Goal: Information Seeking & Learning: Learn about a topic

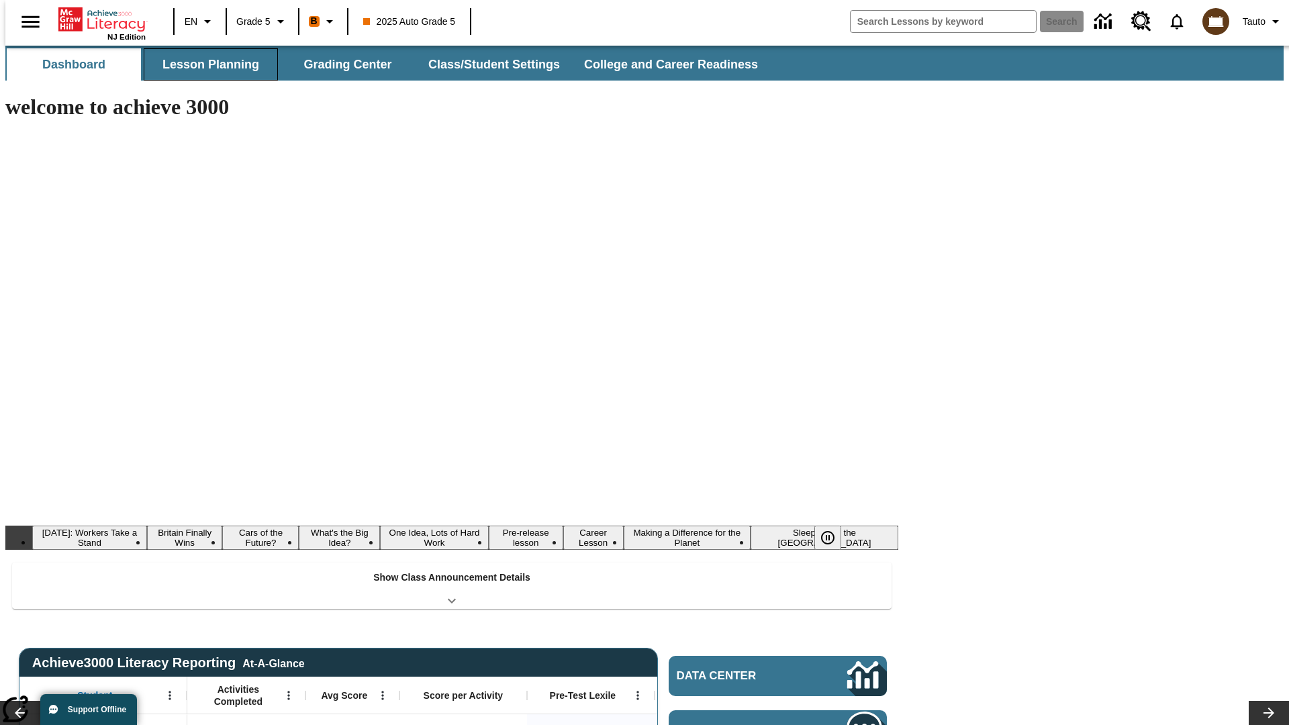
click at [205, 64] on button "Lesson Planning" at bounding box center [211, 64] width 134 height 32
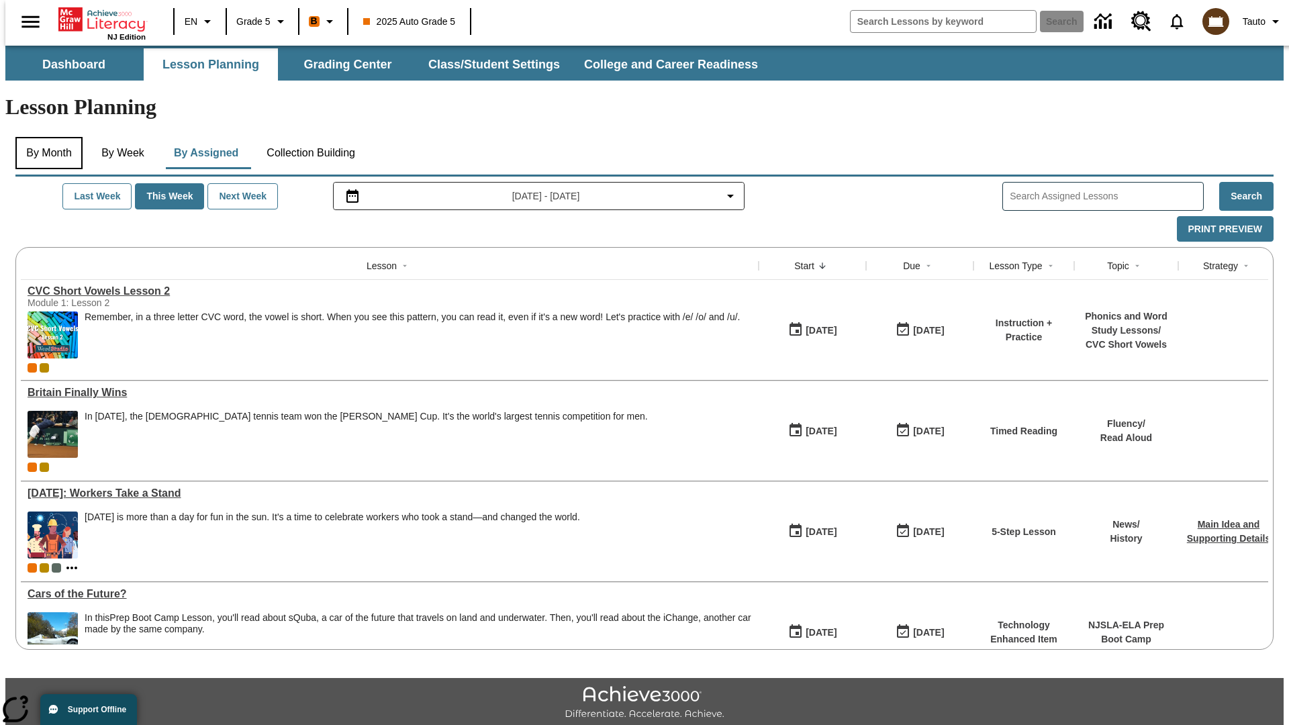
click at [45, 137] on button "By Month" at bounding box center [48, 153] width 67 height 32
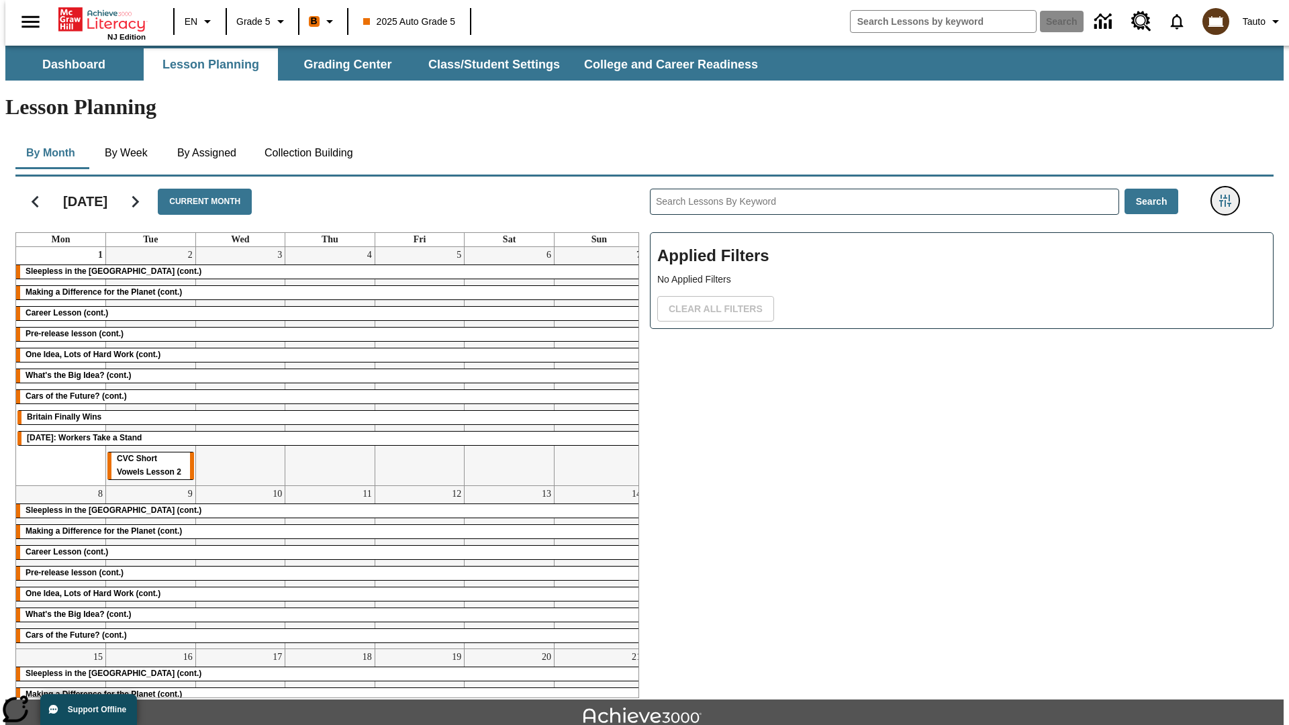
click at [1229, 195] on icon "Filters Side menu" at bounding box center [1225, 201] width 12 height 12
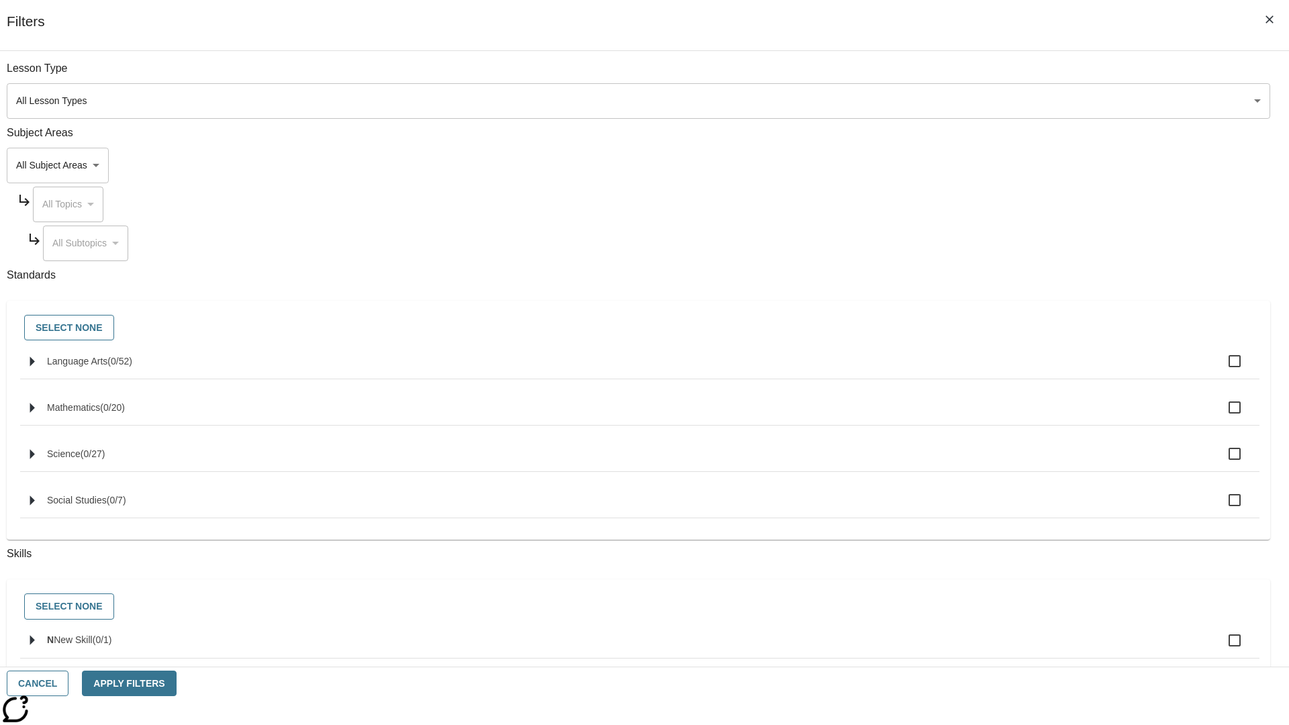
click at [967, 101] on body "Skip to main content NJ Edition EN Grade 5 B 2025 Auto Grade 5 Search 0 Tauto D…" at bounding box center [644, 416] width 1278 height 741
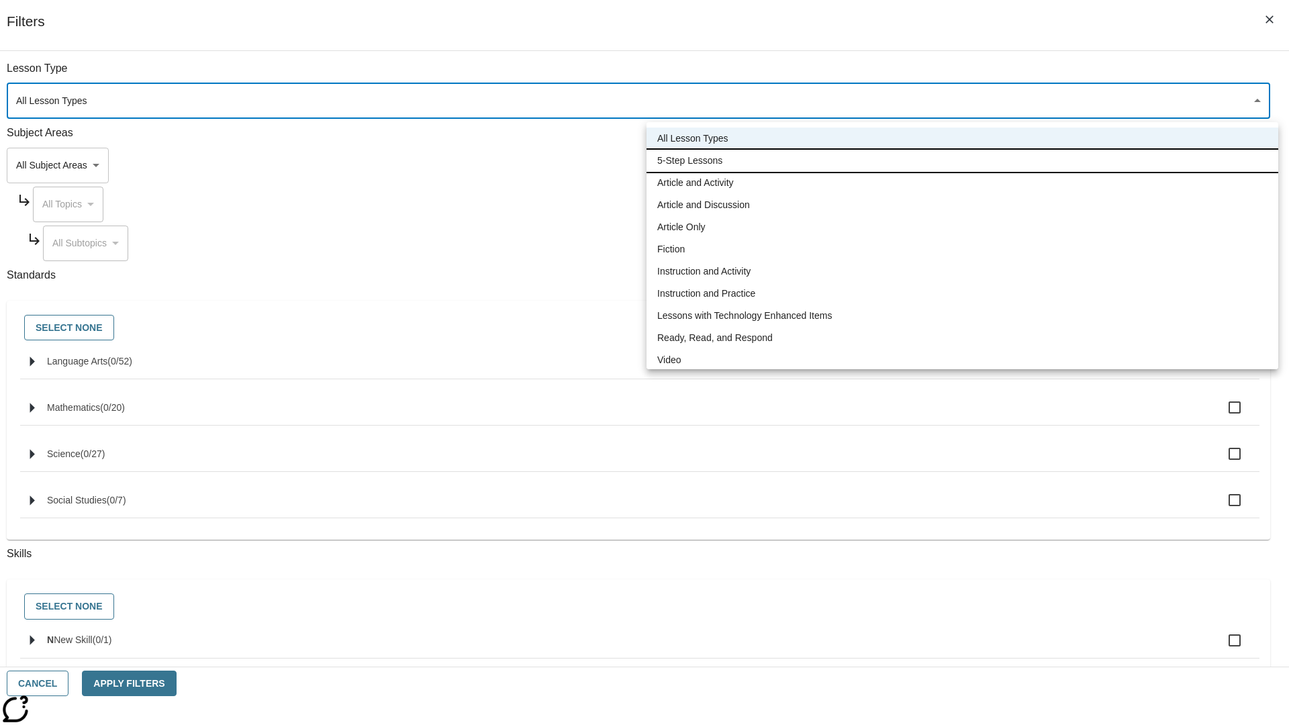
click at [962, 160] on li "5-Step Lessons" at bounding box center [963, 161] width 632 height 22
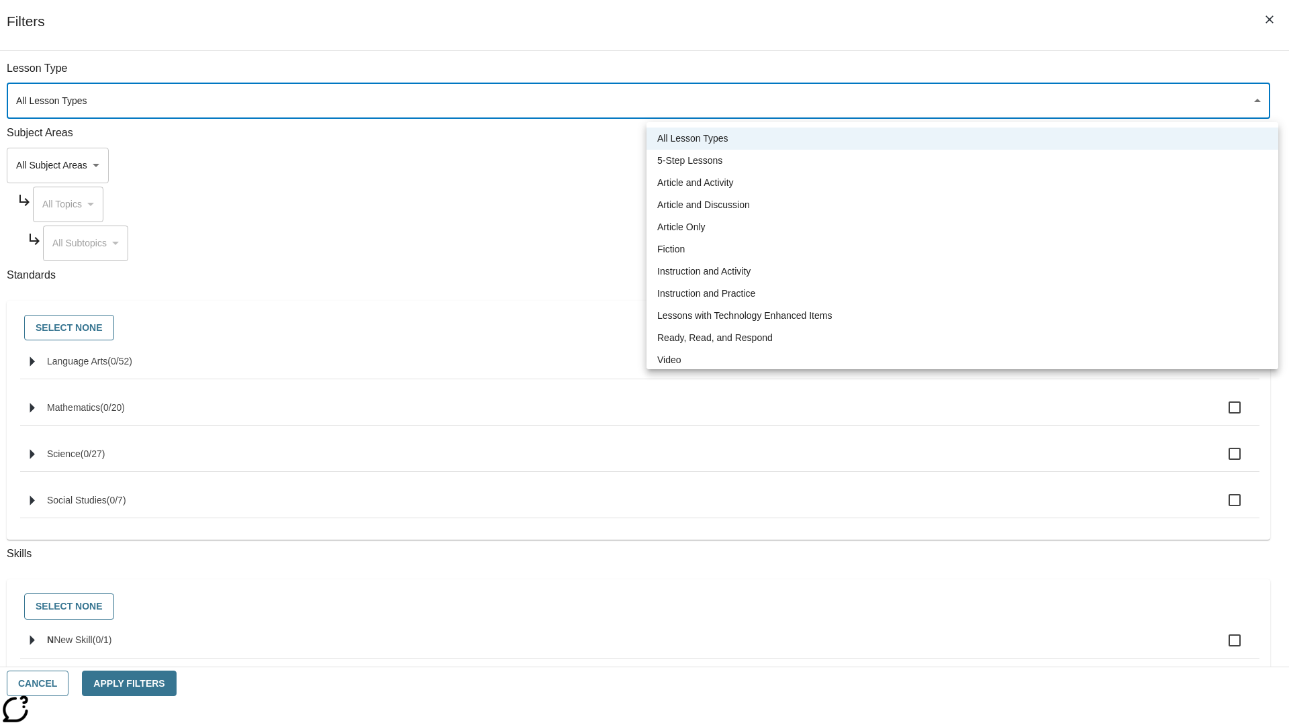
type input "1"
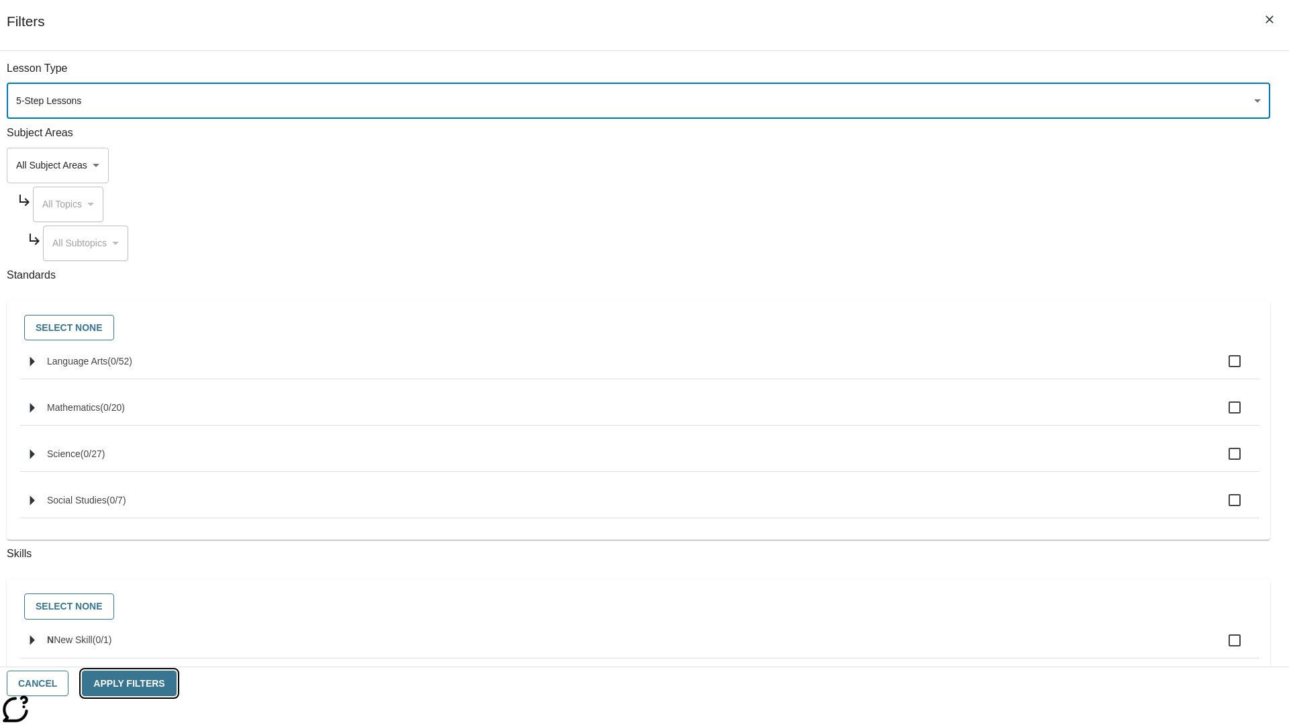
click at [176, 683] on button "Apply Filters" at bounding box center [129, 684] width 94 height 26
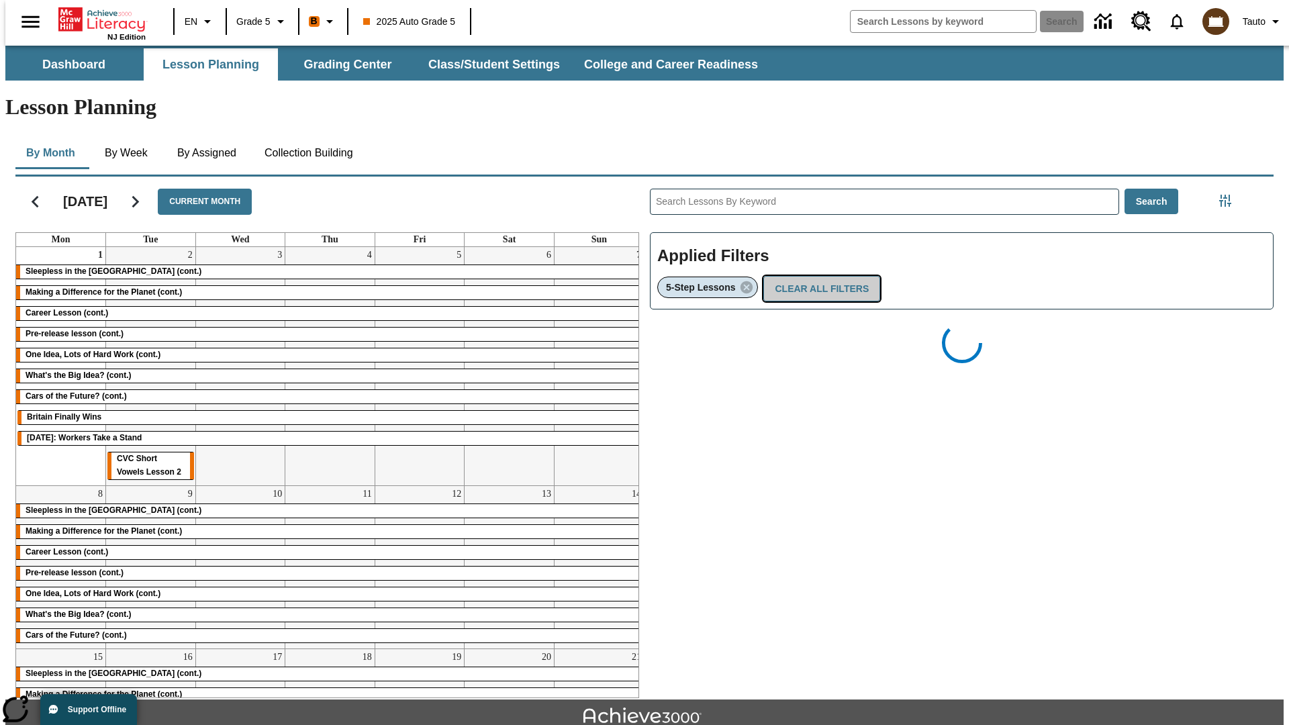
click at [818, 276] on button "Clear All Filters" at bounding box center [821, 289] width 117 height 26
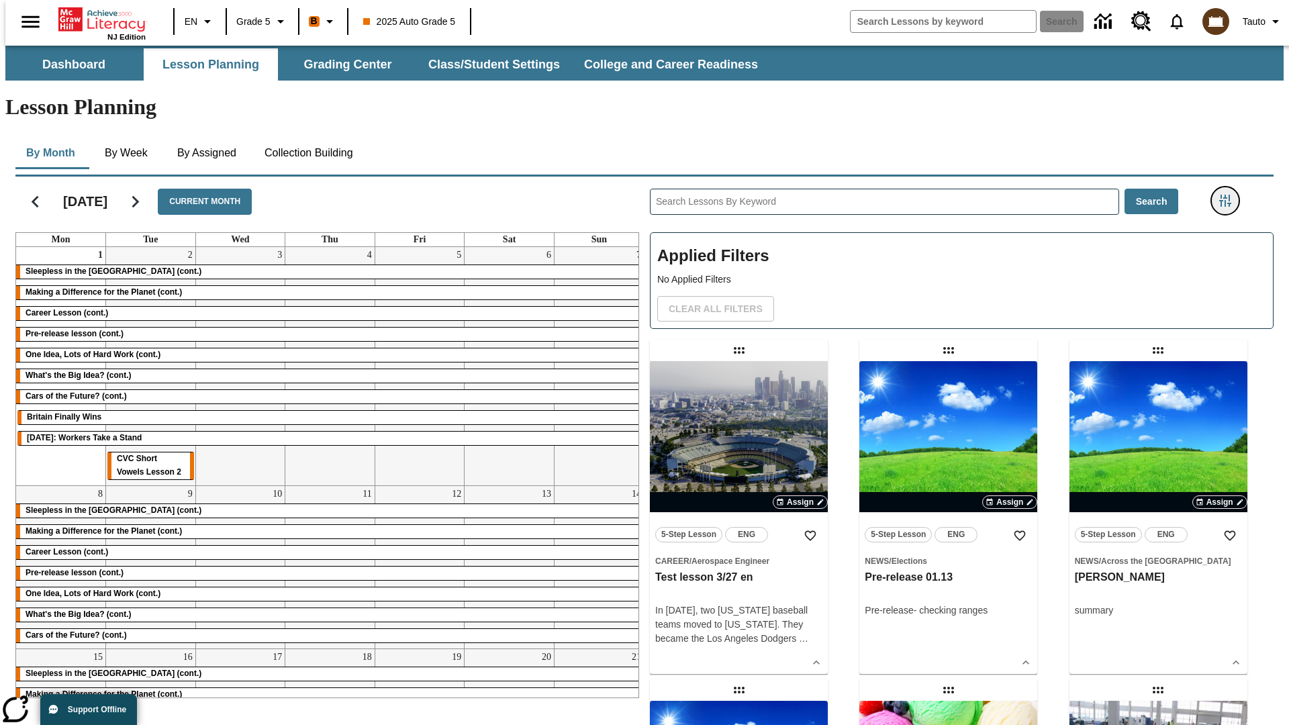
click at [1229, 195] on icon "Filters Side menu" at bounding box center [1225, 201] width 12 height 12
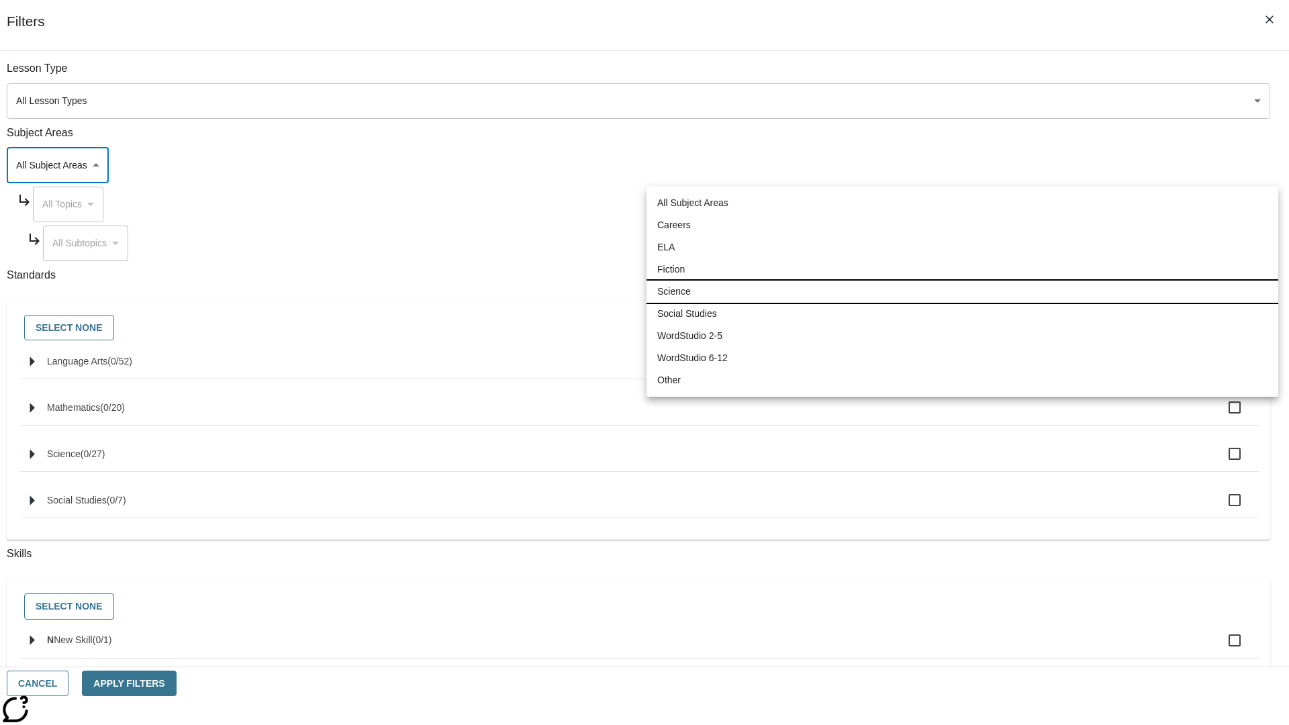
click at [962, 291] on li "Science" at bounding box center [963, 292] width 632 height 22
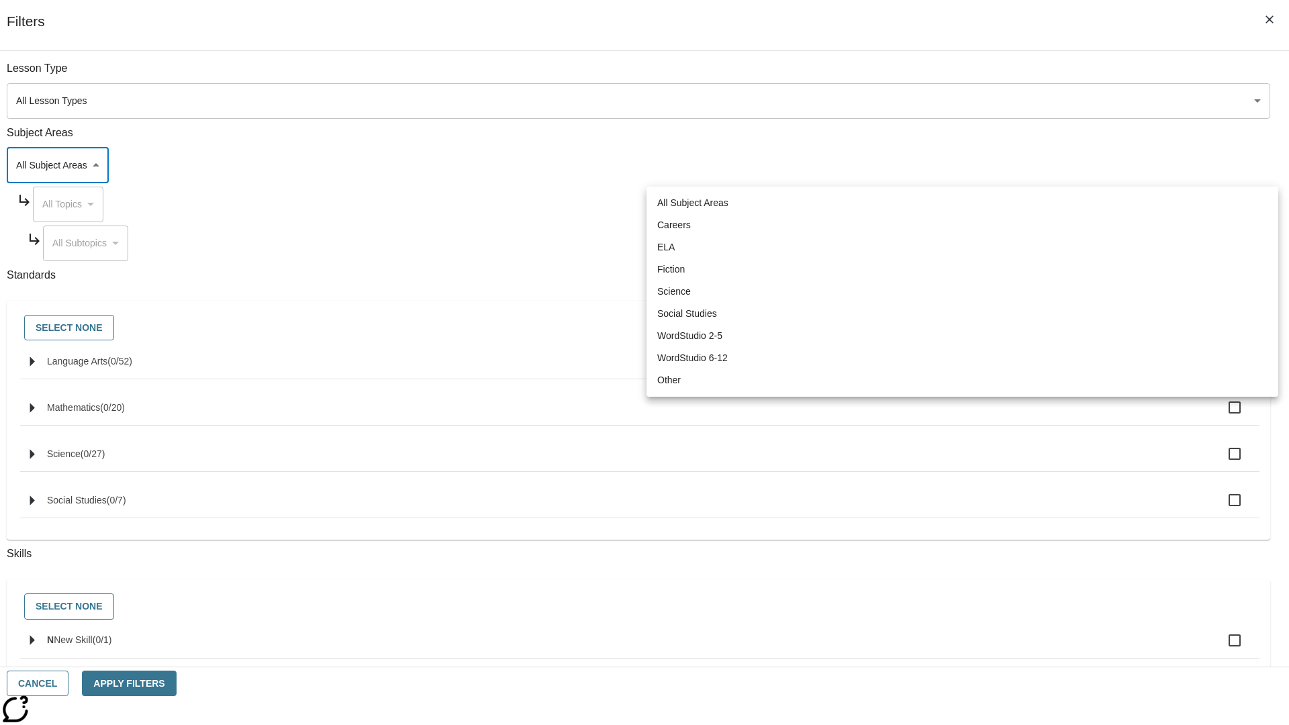
type input "2"
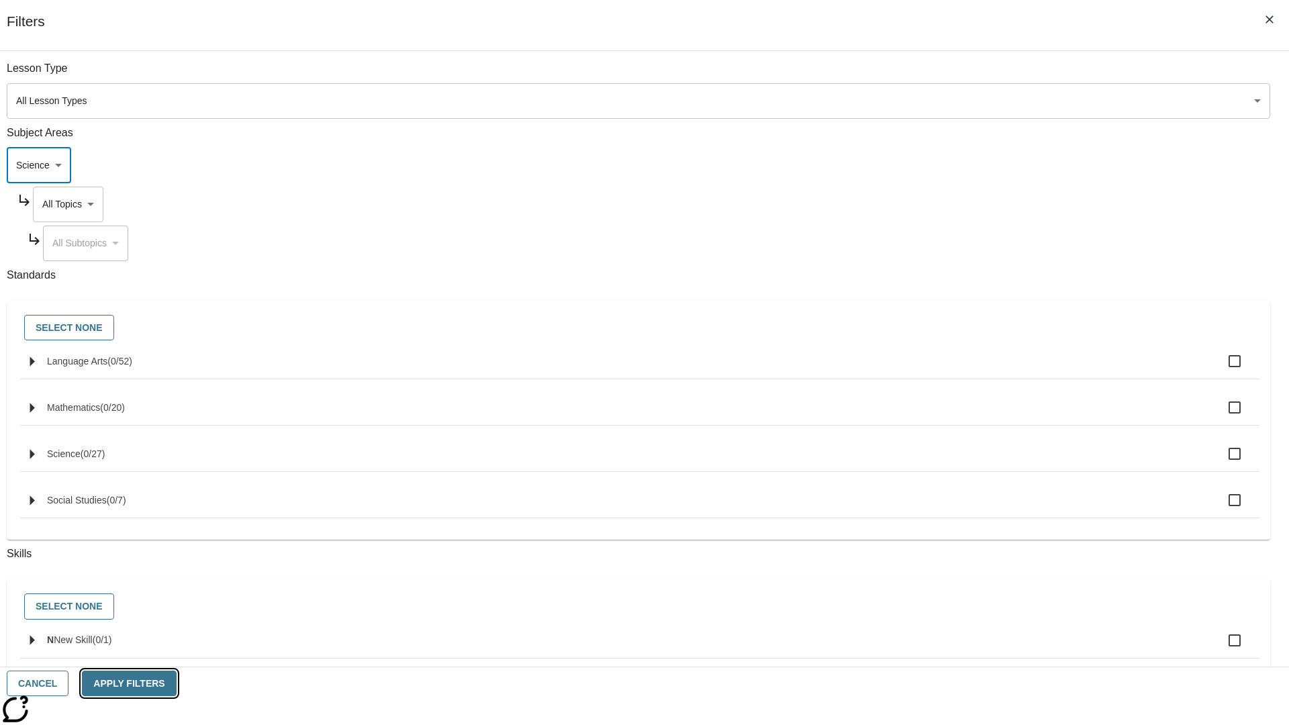
click at [176, 683] on button "Apply Filters" at bounding box center [129, 684] width 94 height 26
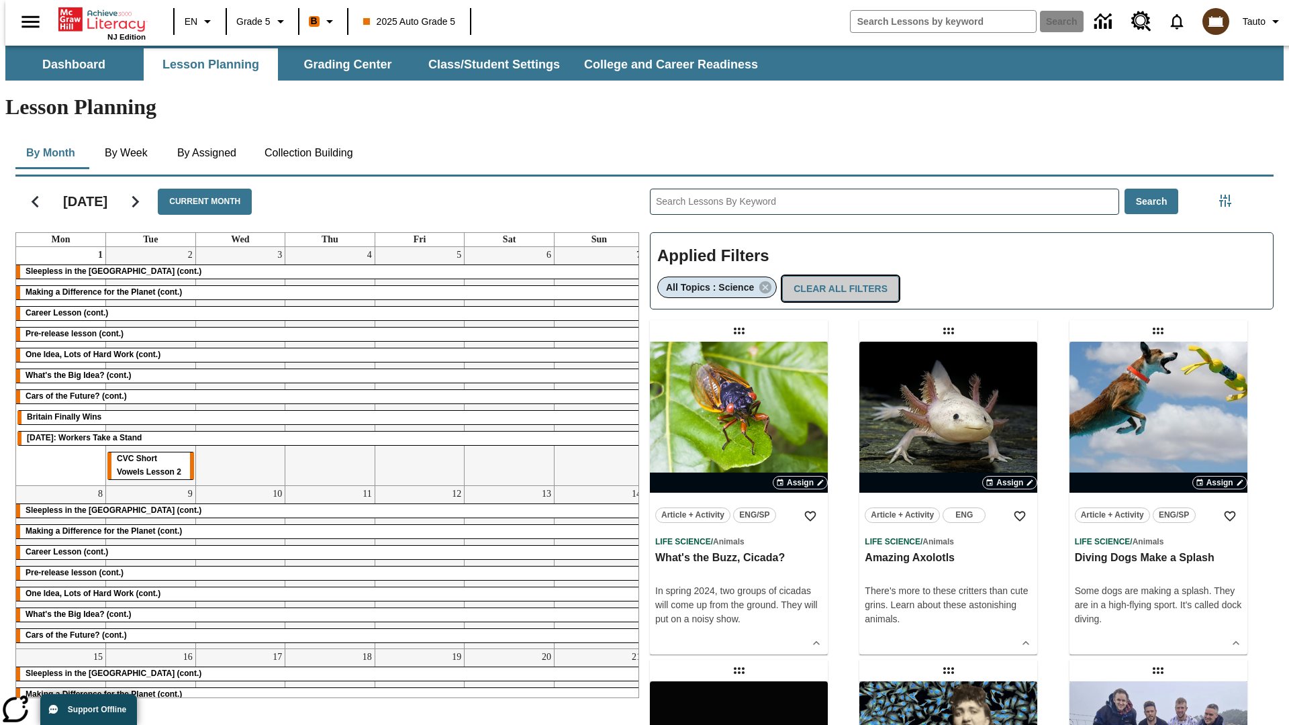
click at [835, 276] on button "Clear All Filters" at bounding box center [840, 289] width 117 height 26
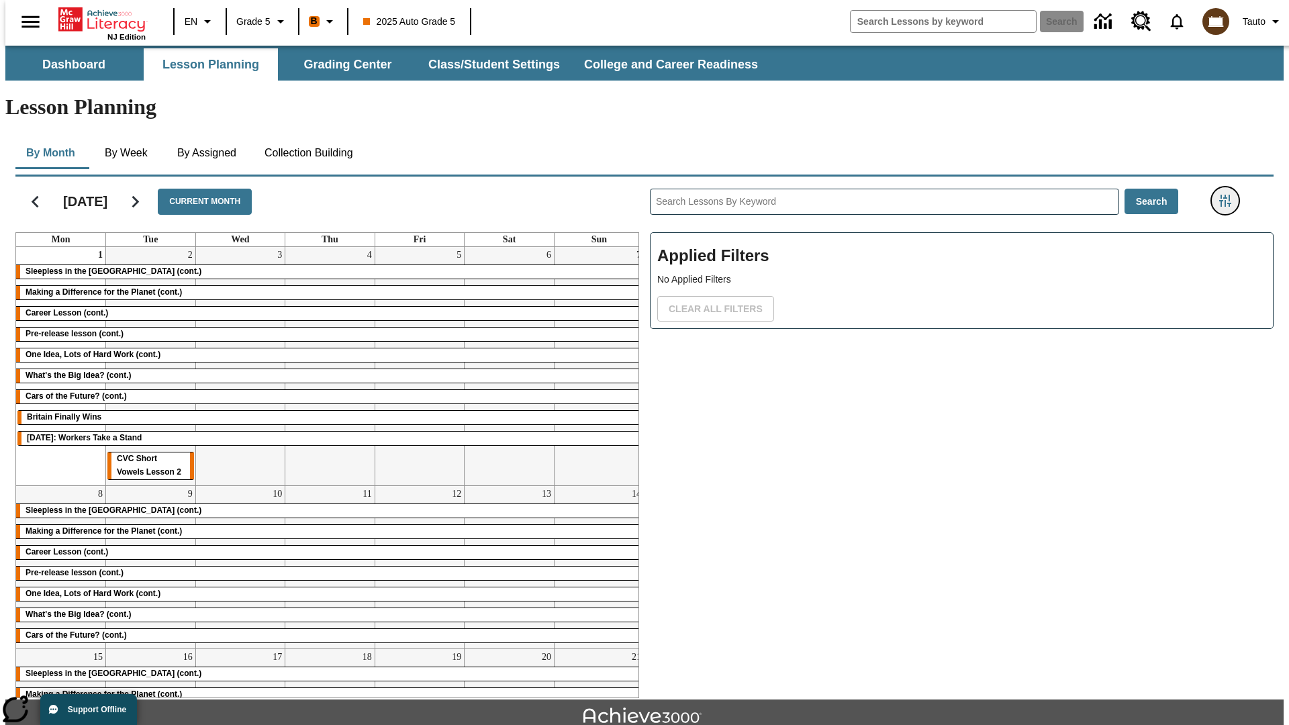
click at [1229, 195] on icon "Filters Side menu" at bounding box center [1225, 201] width 12 height 12
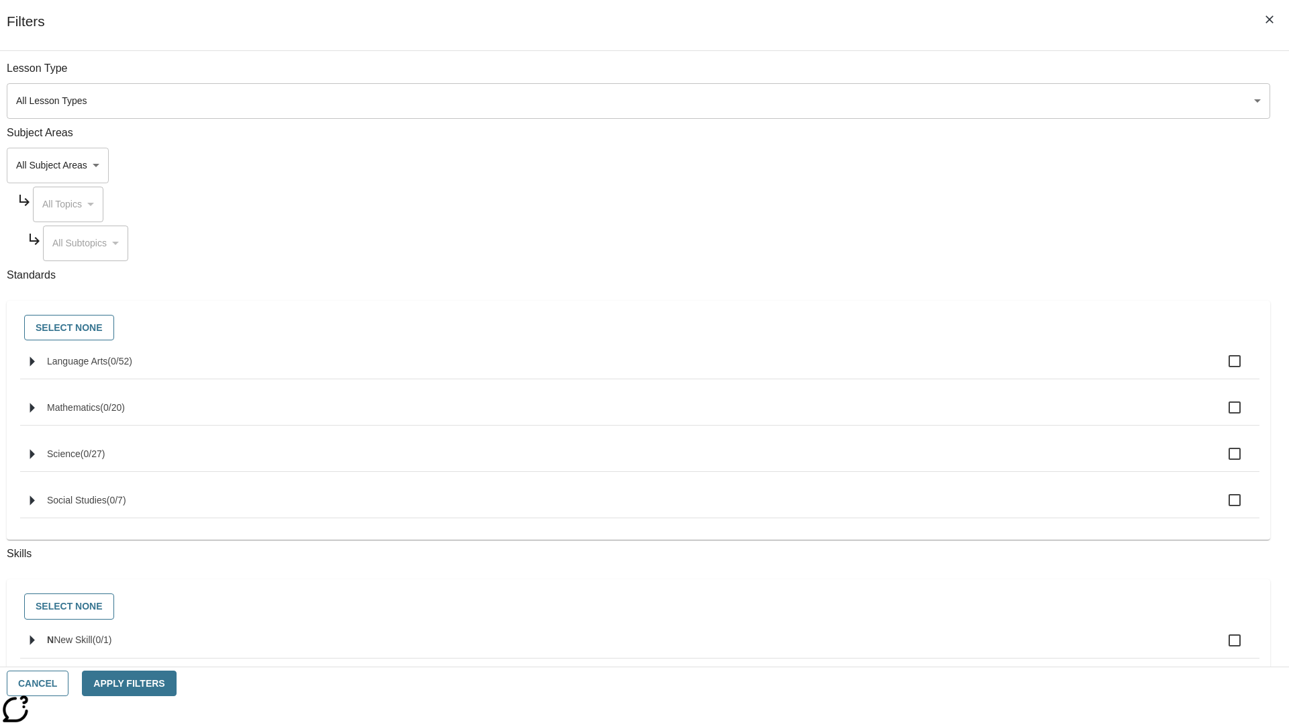
click at [132, 367] on span "Language Arts" at bounding box center [119, 361] width 25 height 11
click at [1221, 369] on input "Language Arts ( 0 / 52 )" at bounding box center [1235, 361] width 28 height 28
checkbox input "true"
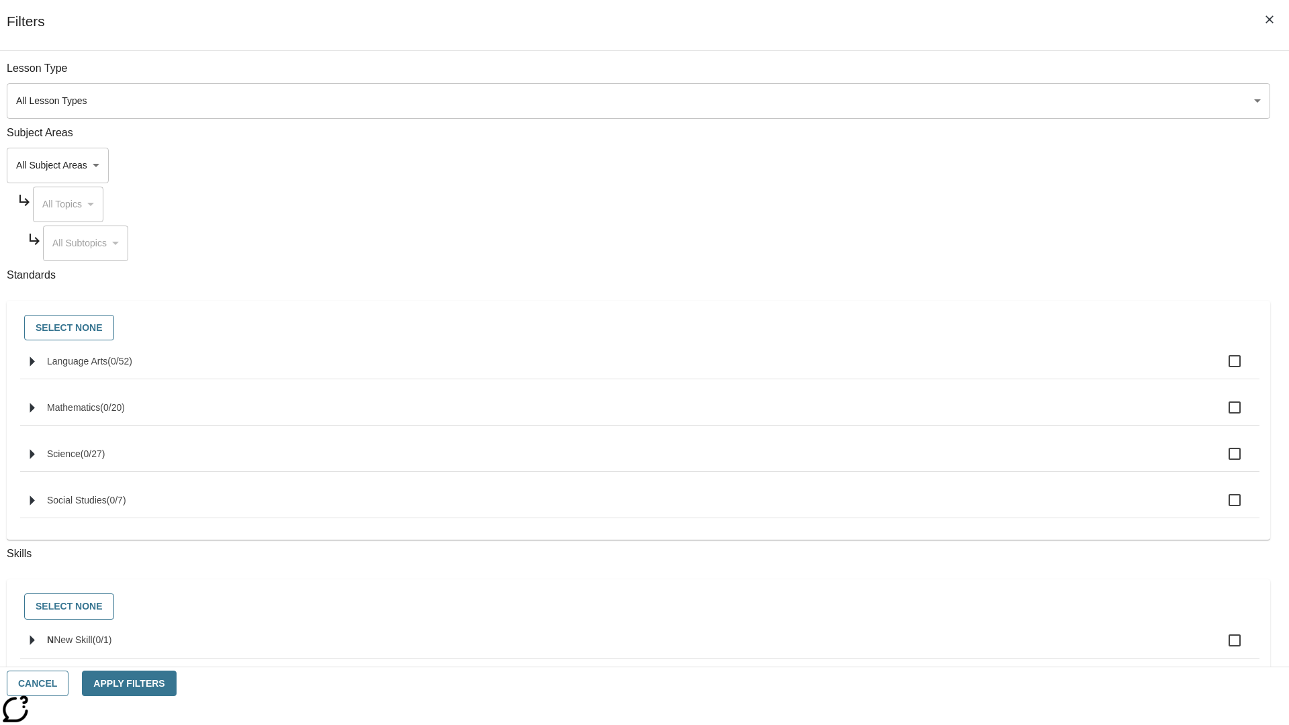
checkbox input "true"
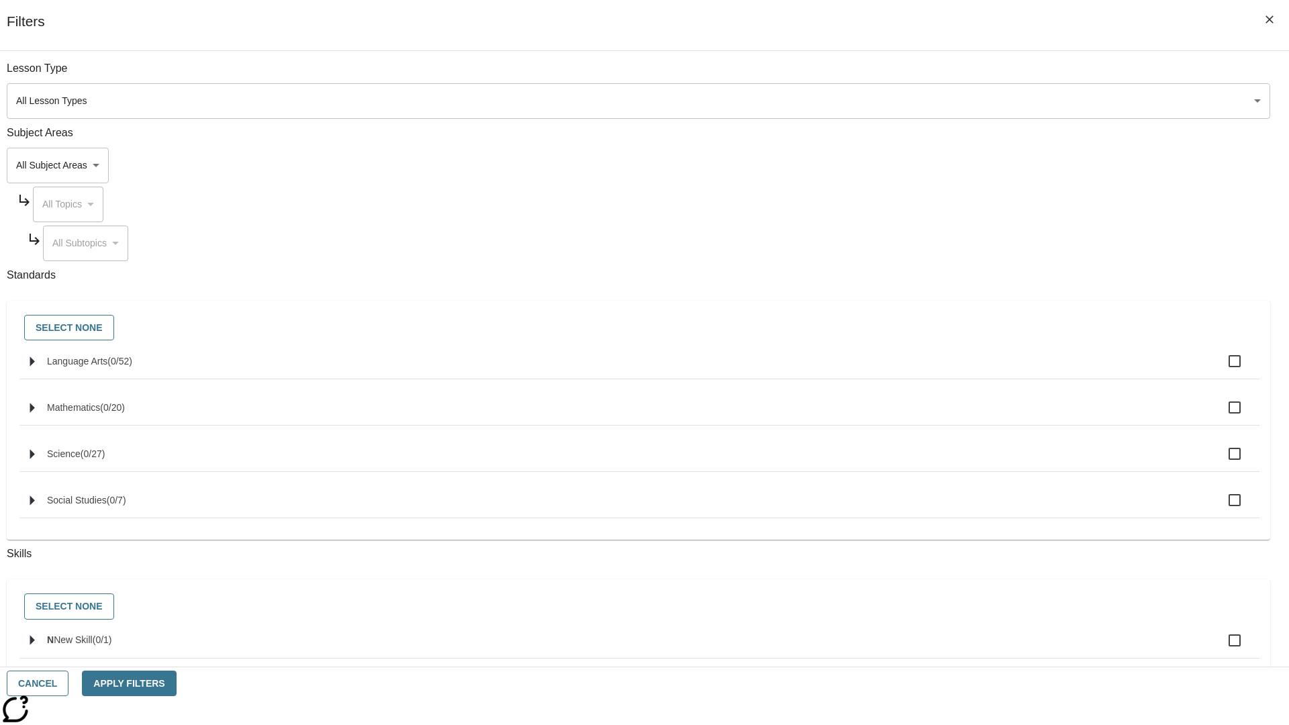
checkbox input "true"
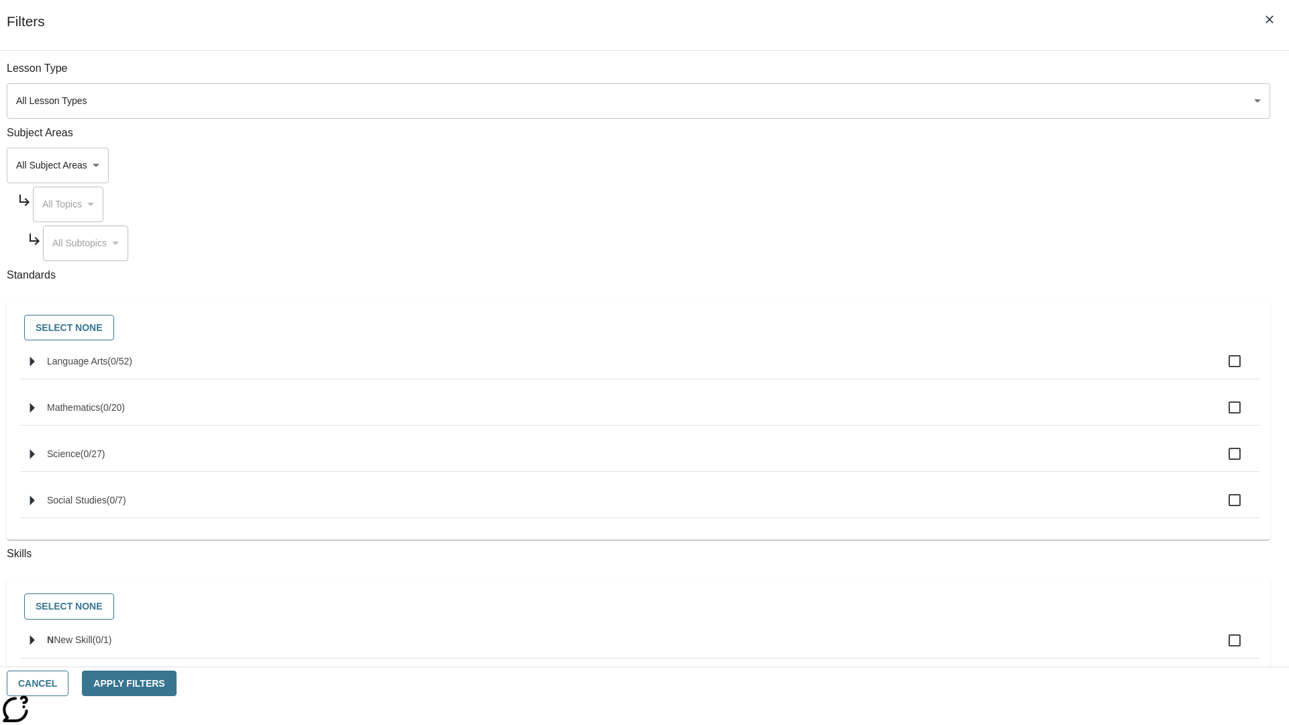
checkbox input "true"
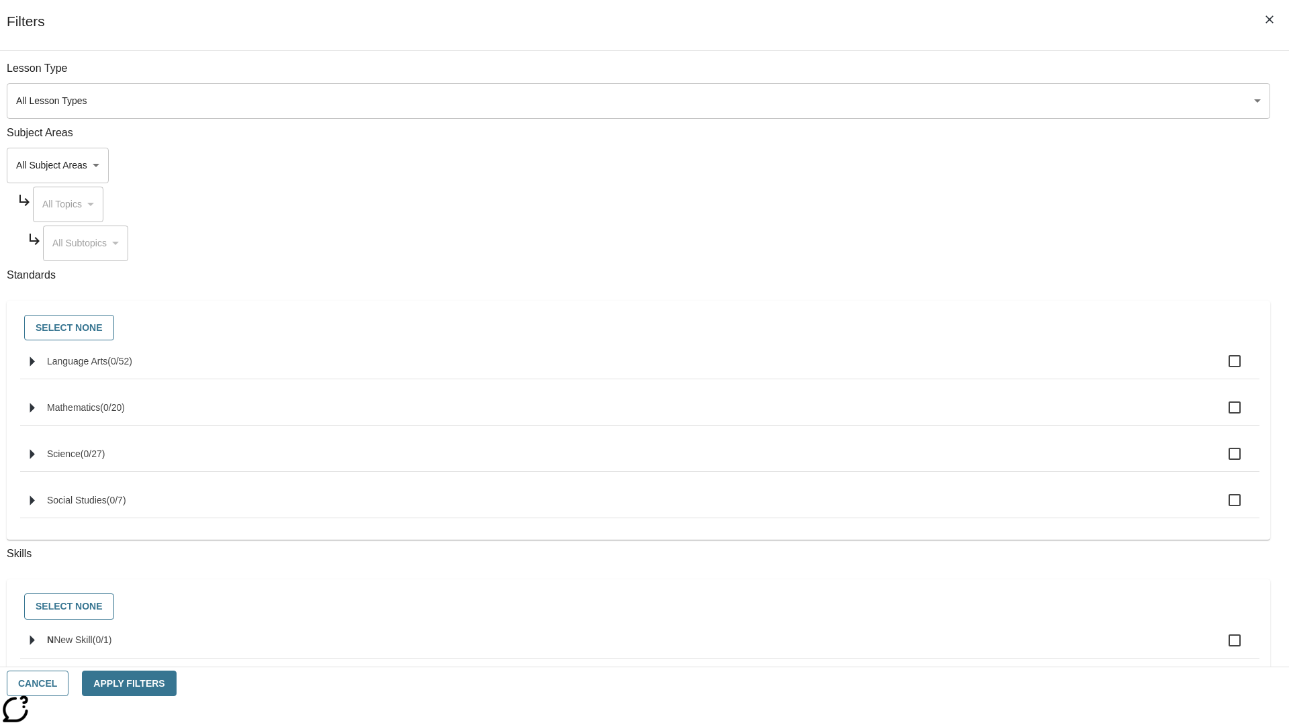
checkbox input "true"
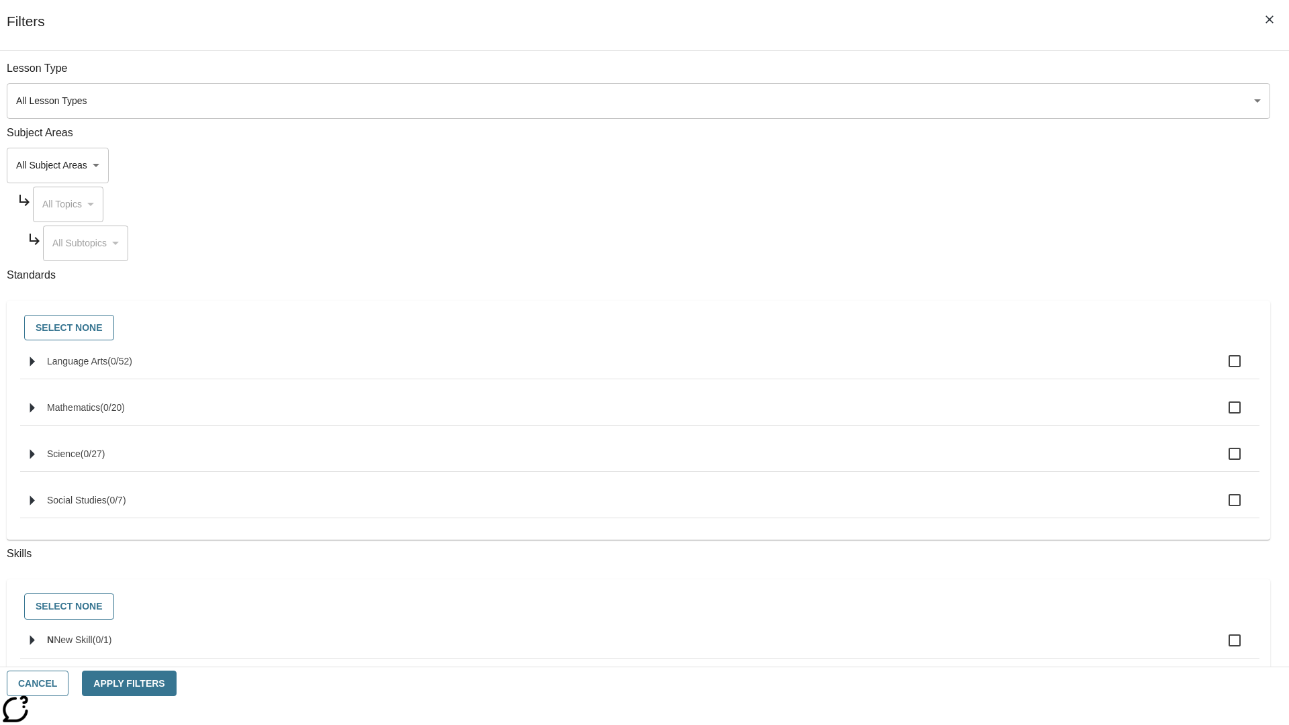
checkbox input "true"
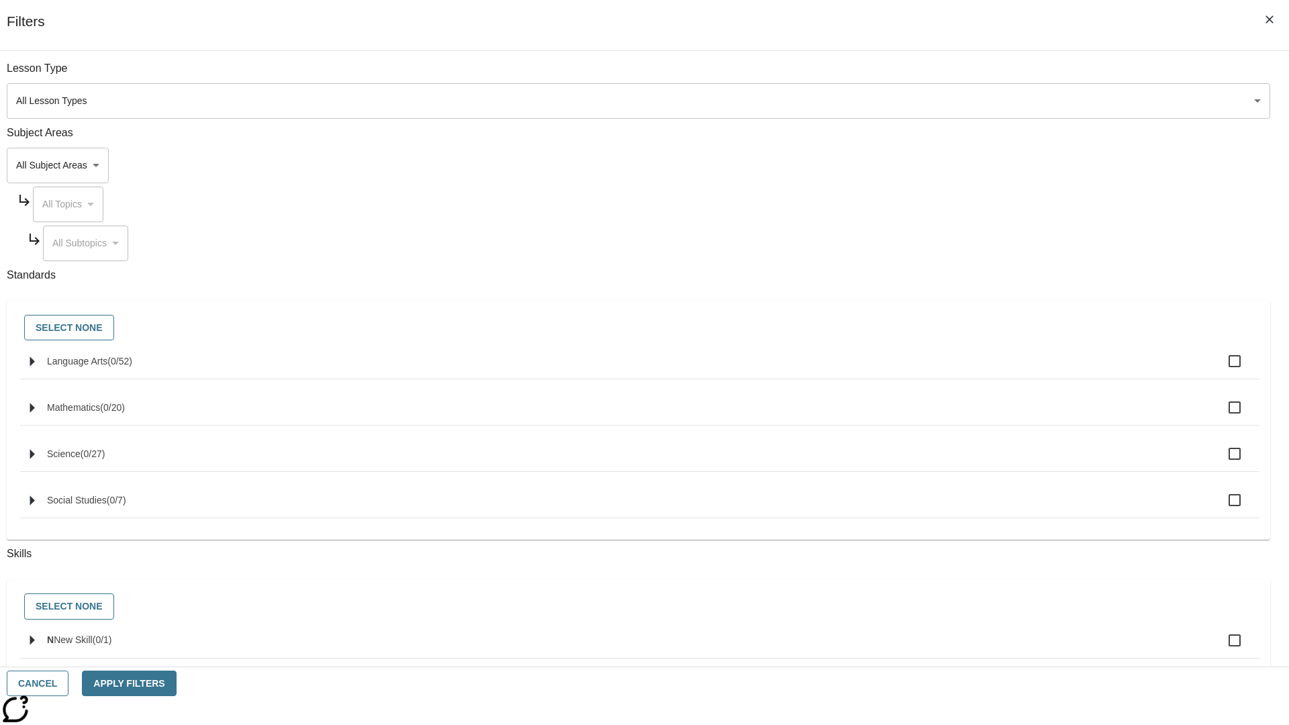
checkbox input "true"
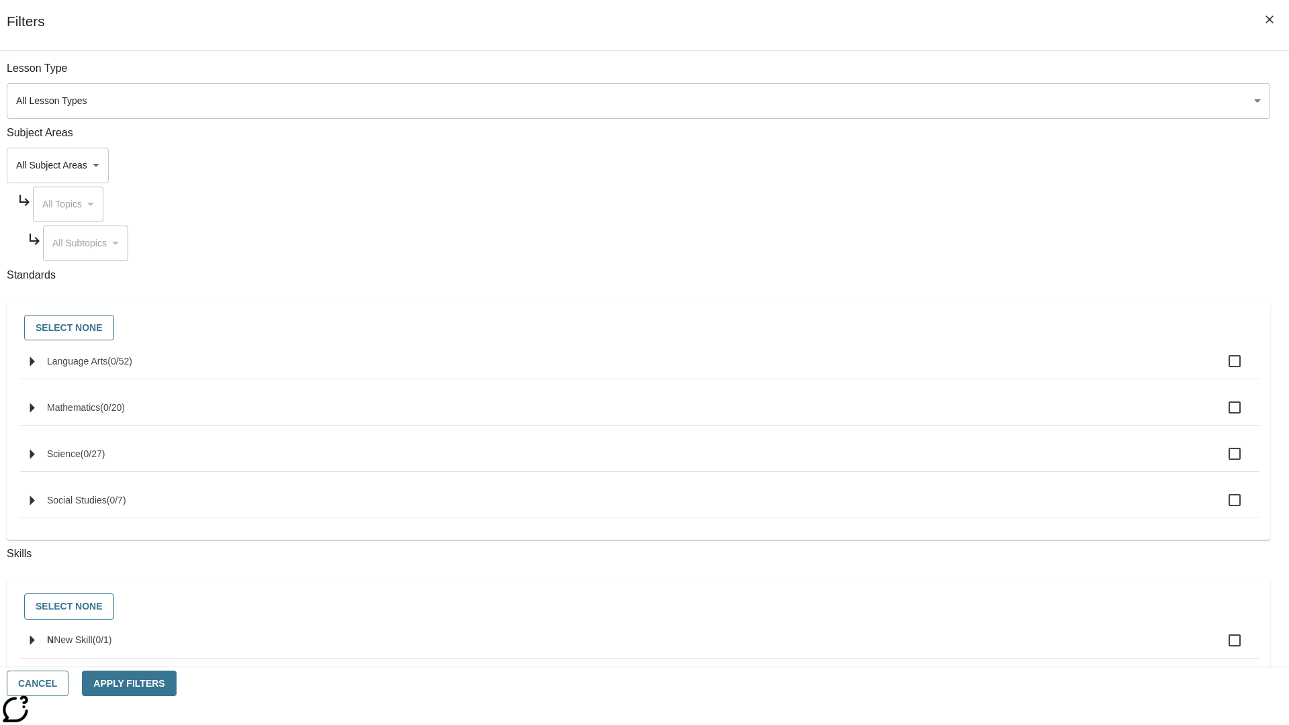
checkbox input "true"
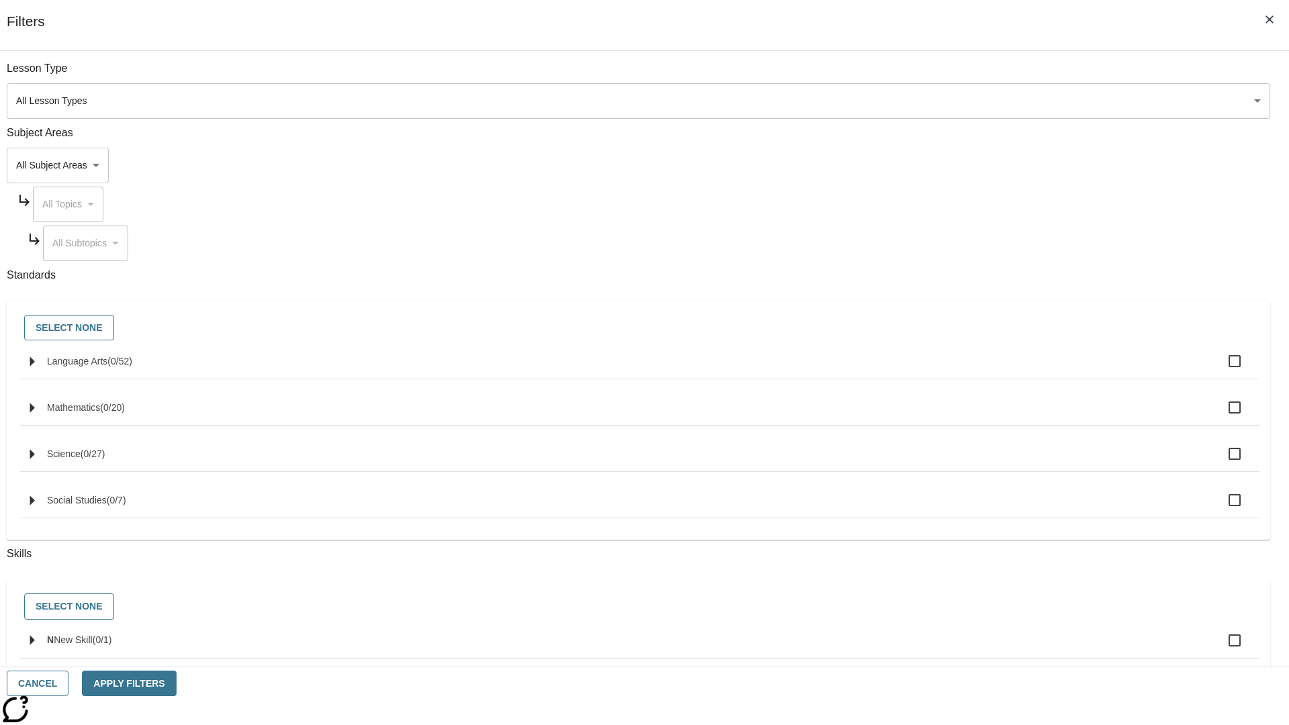
checkbox input "true"
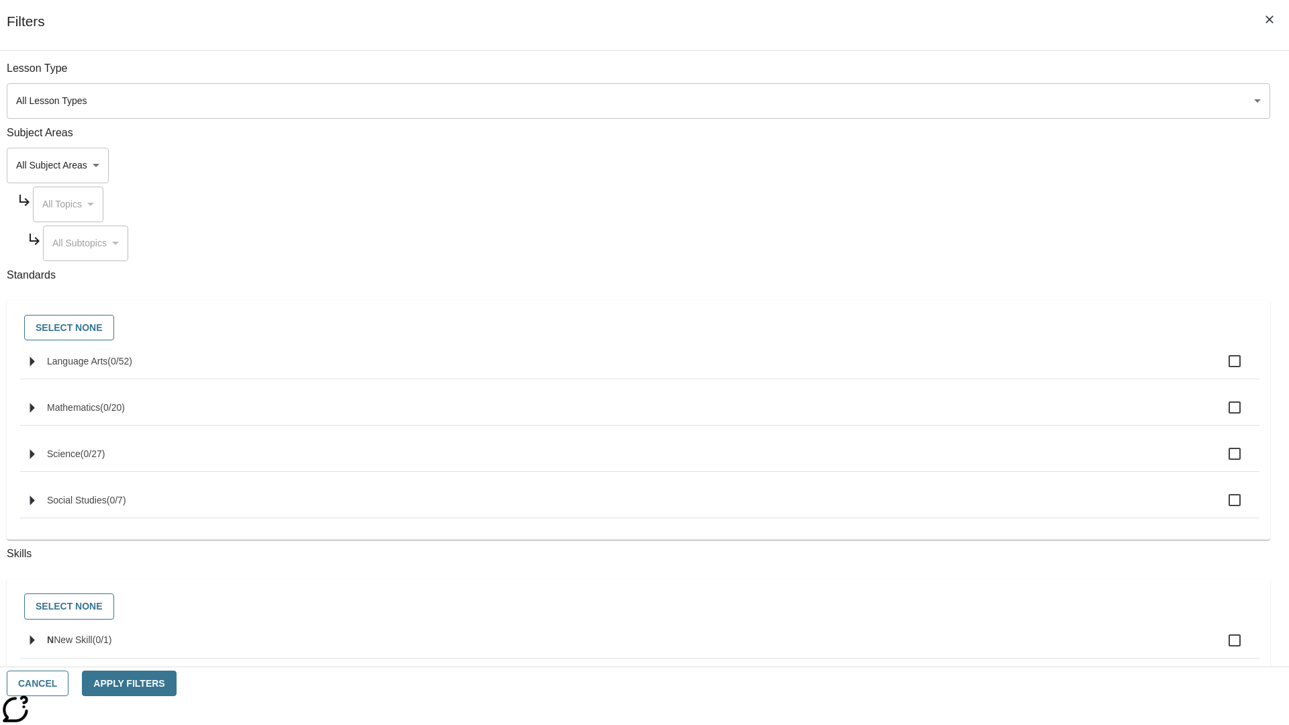
checkbox input "true"
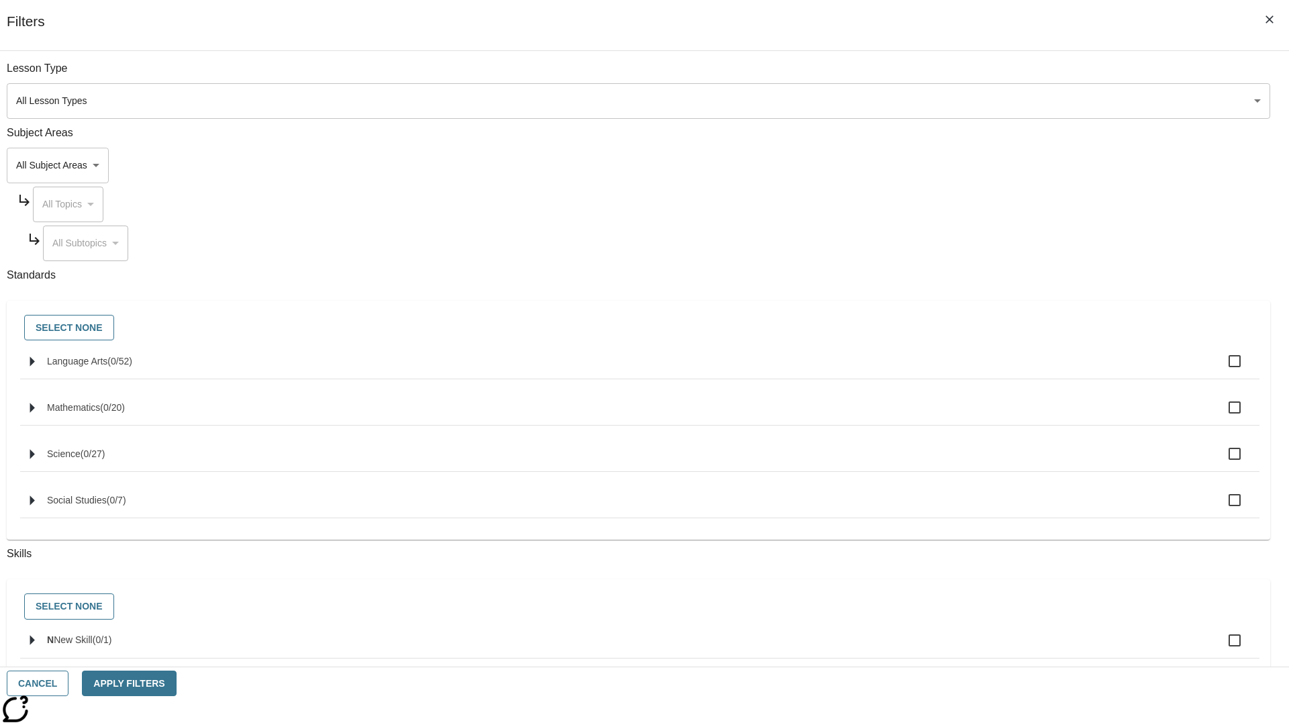
checkbox input "true"
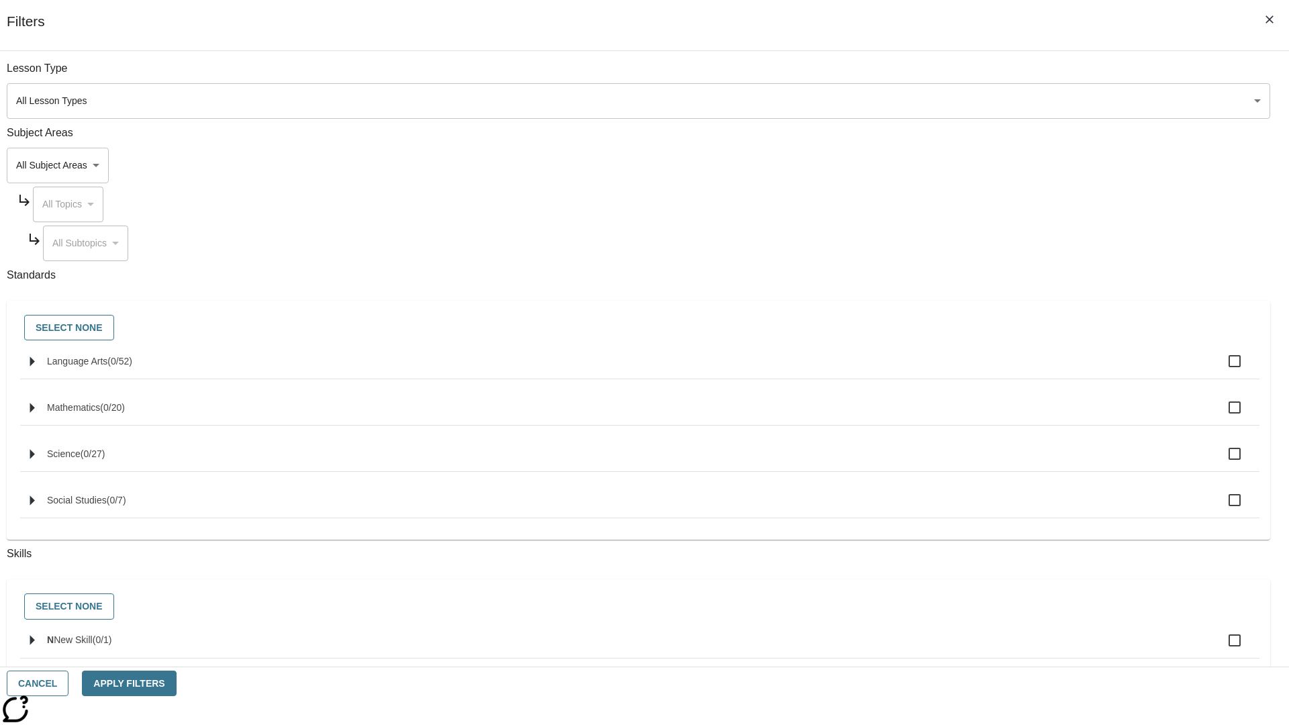
checkbox input "true"
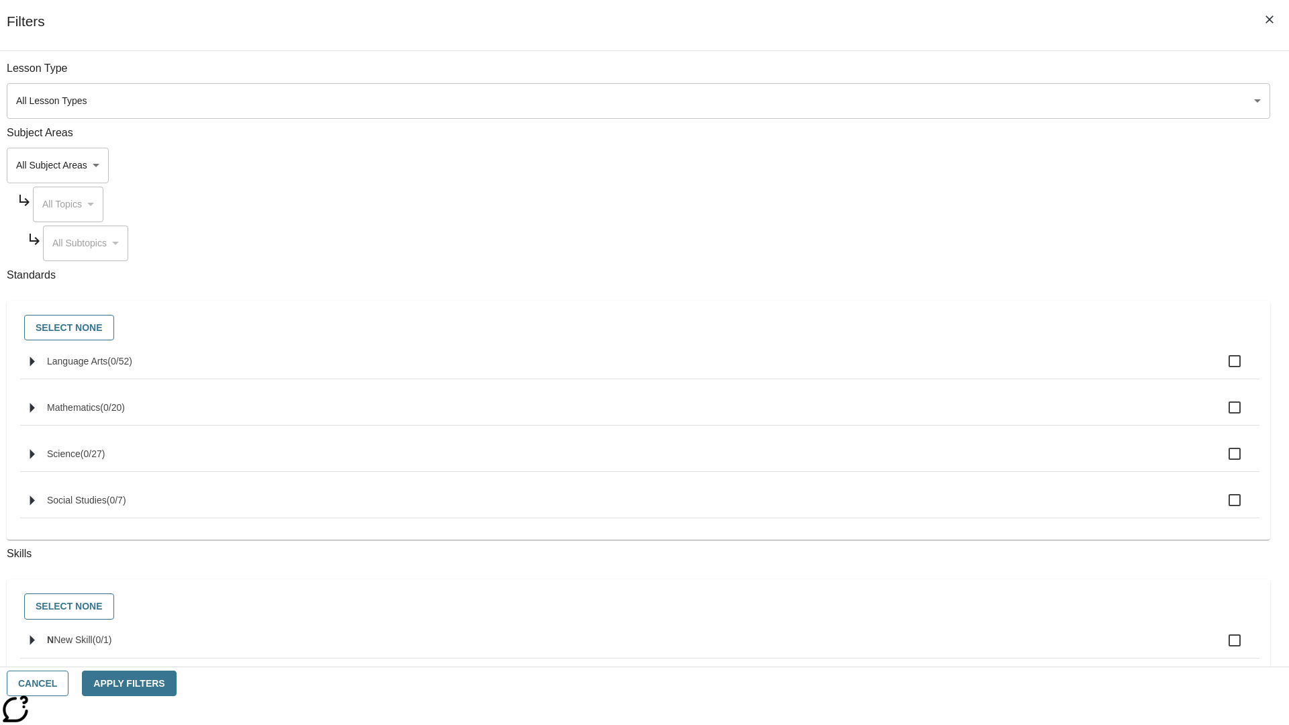
checkbox input "true"
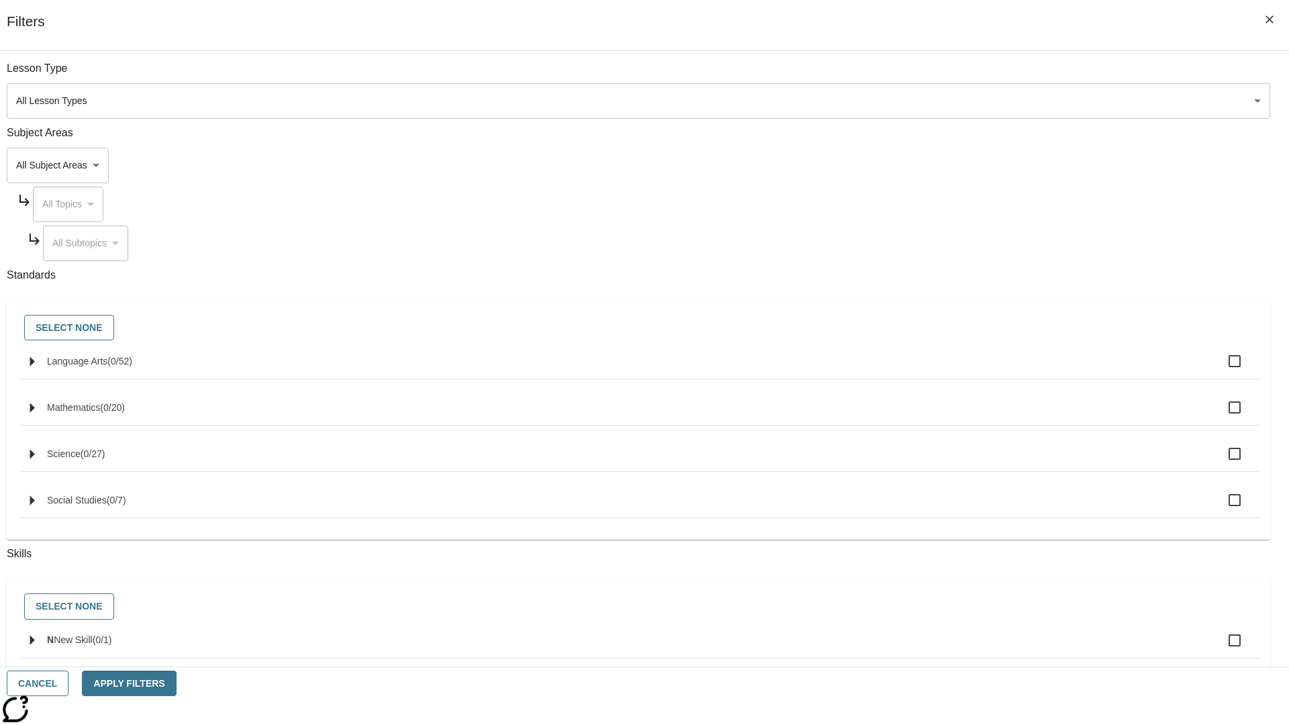
checkbox input "true"
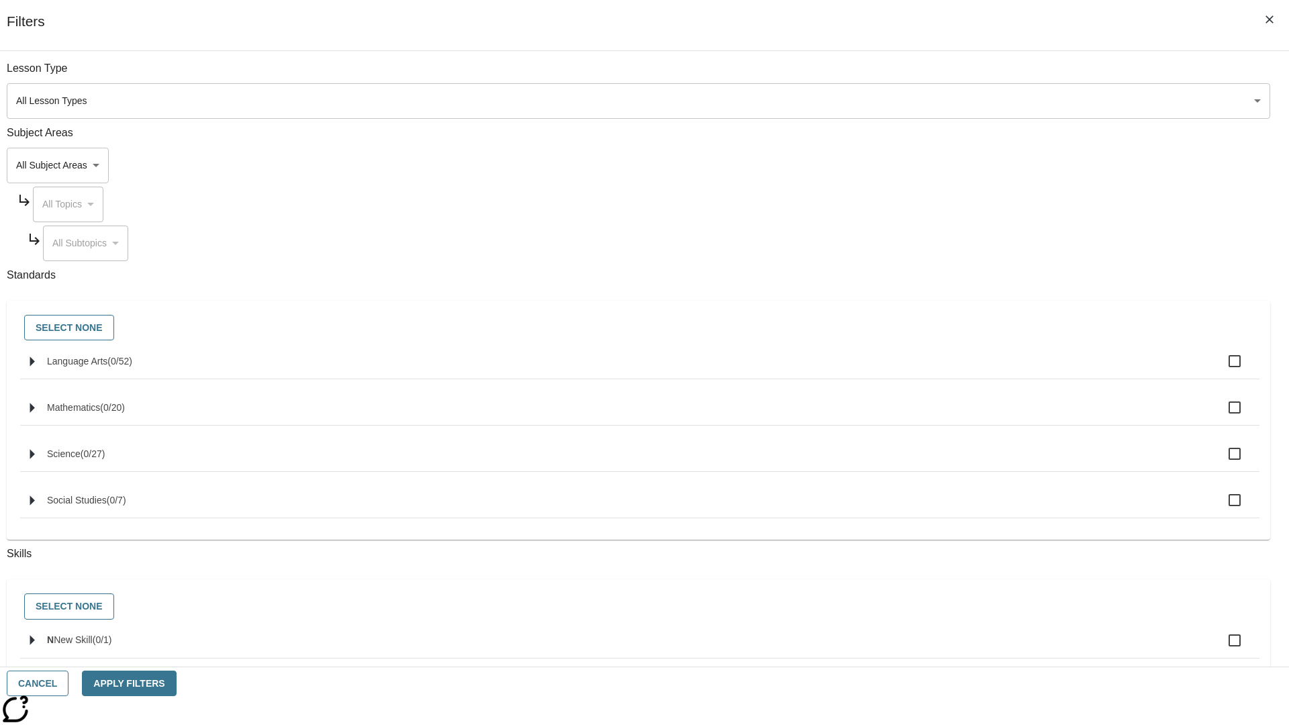
checkbox input "true"
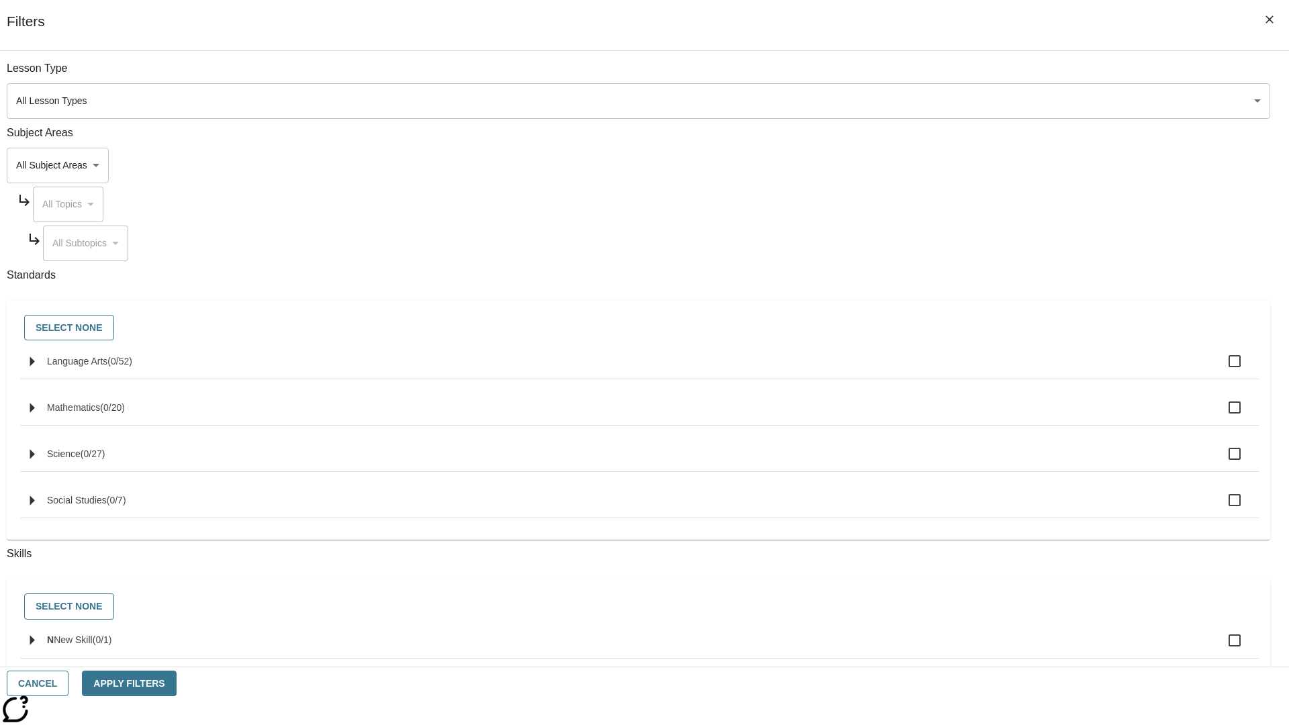
checkbox input "true"
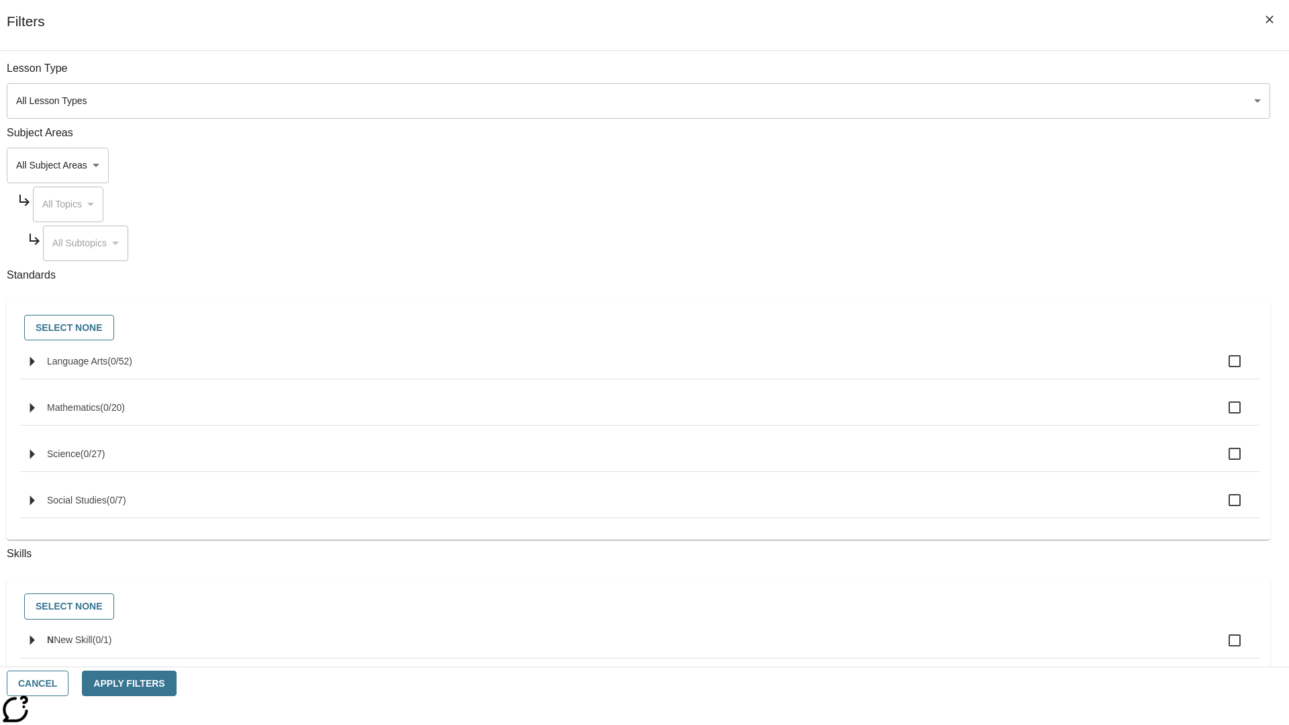
checkbox input "true"
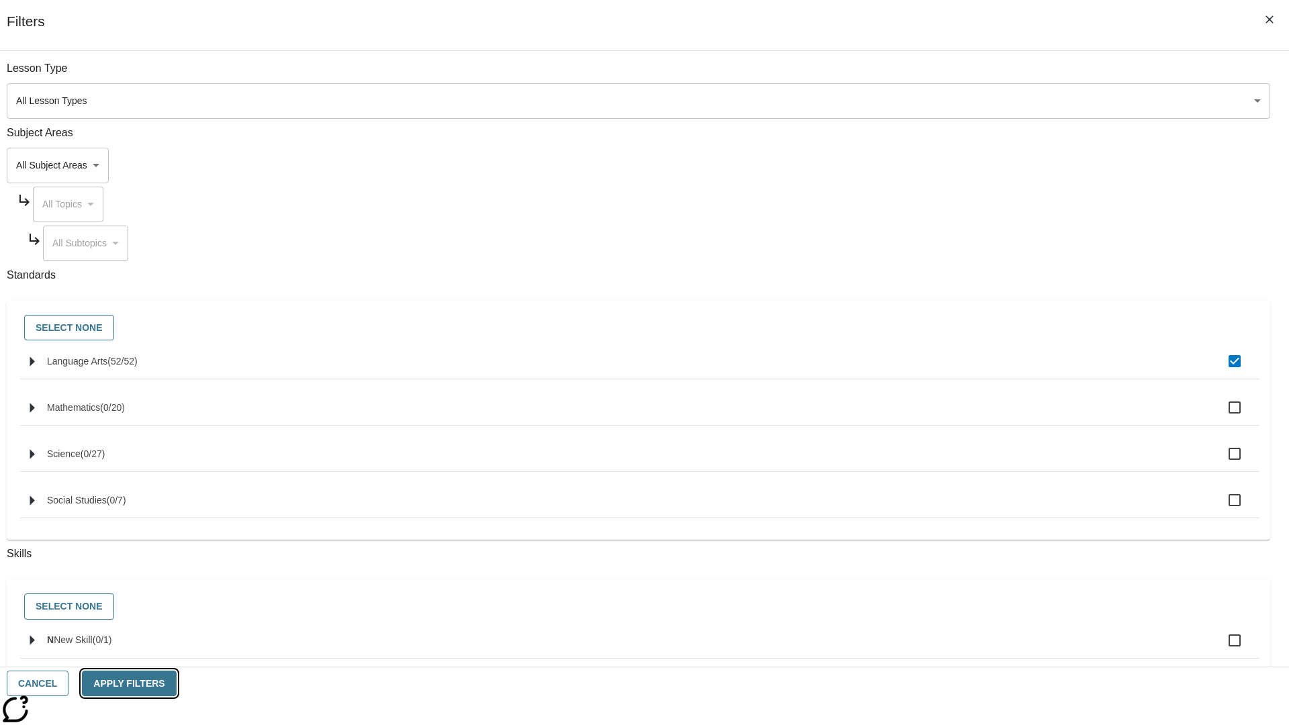
click at [176, 683] on button "Apply Filters" at bounding box center [129, 684] width 94 height 26
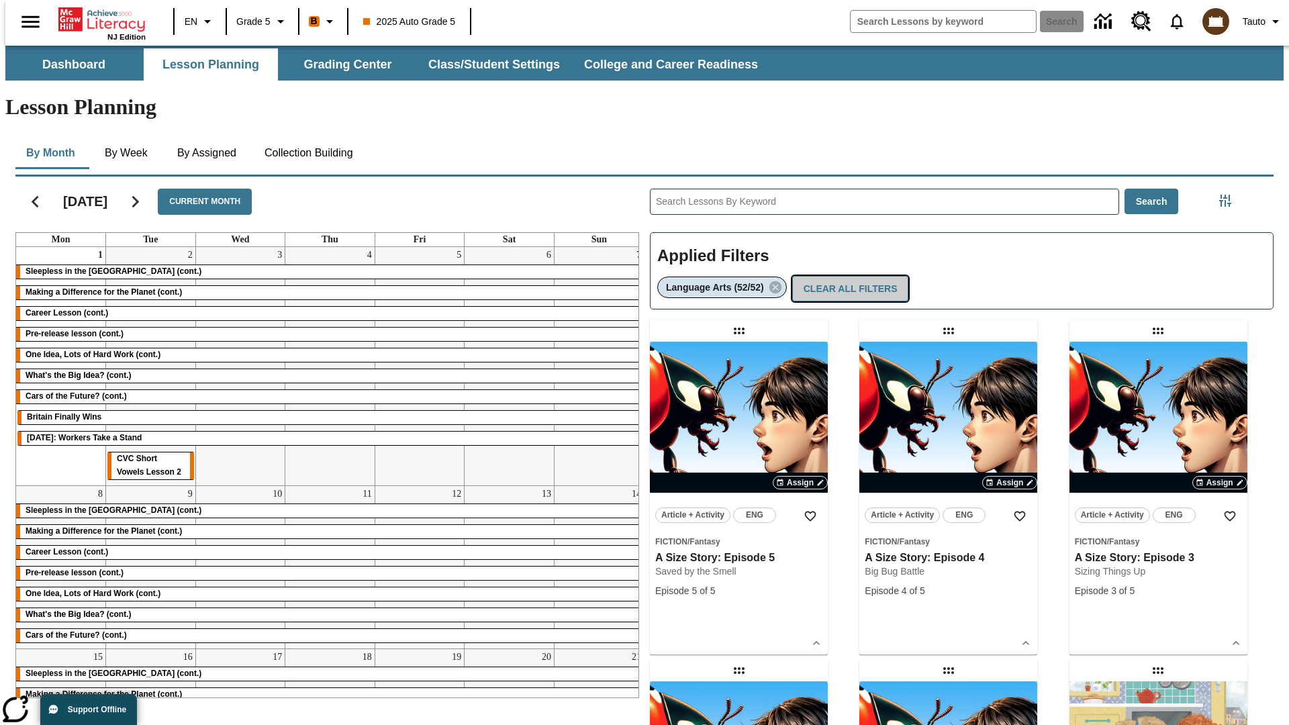
click at [847, 276] on button "Clear All Filters" at bounding box center [850, 289] width 117 height 26
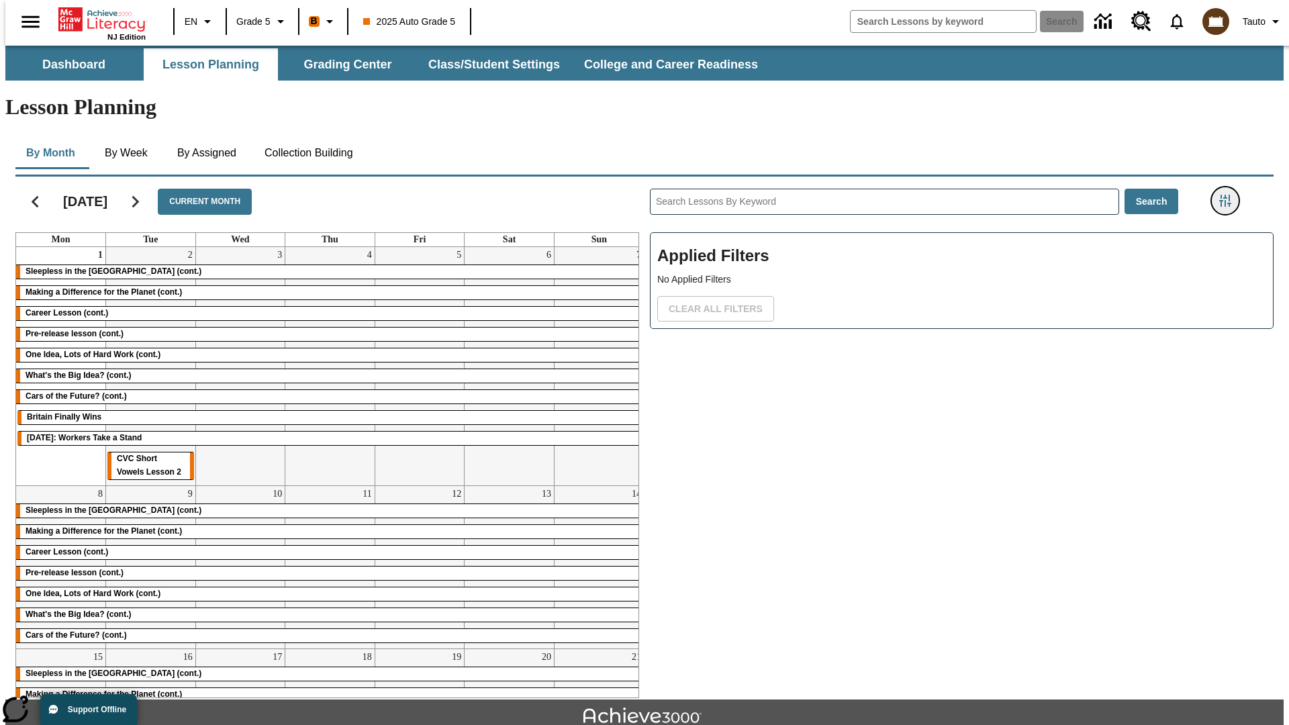
click at [1229, 195] on icon "Filters Side menu" at bounding box center [1225, 201] width 12 height 12
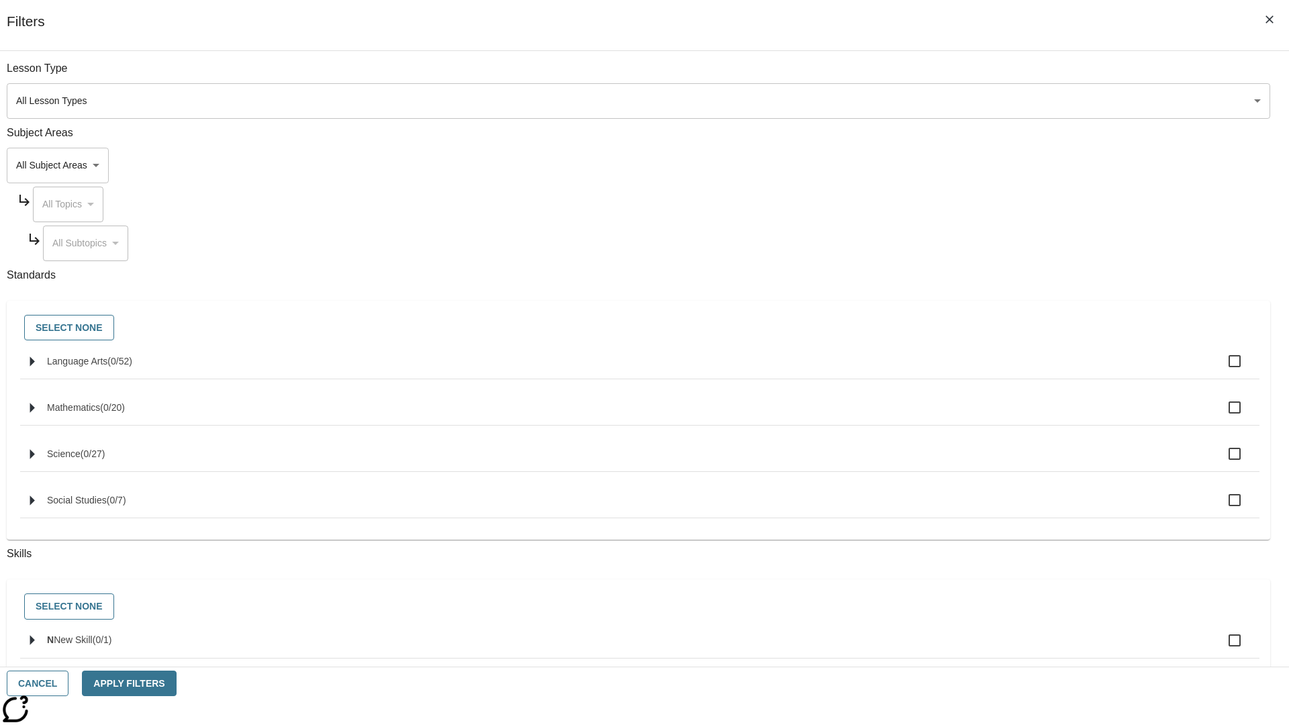
click at [968, 649] on label "N New Skill ( 0 / 1 )" at bounding box center [648, 640] width 1202 height 28
click at [1221, 649] on input "N New Skill ( 0 / 1 )" at bounding box center [1235, 640] width 28 height 28
checkbox input "true"
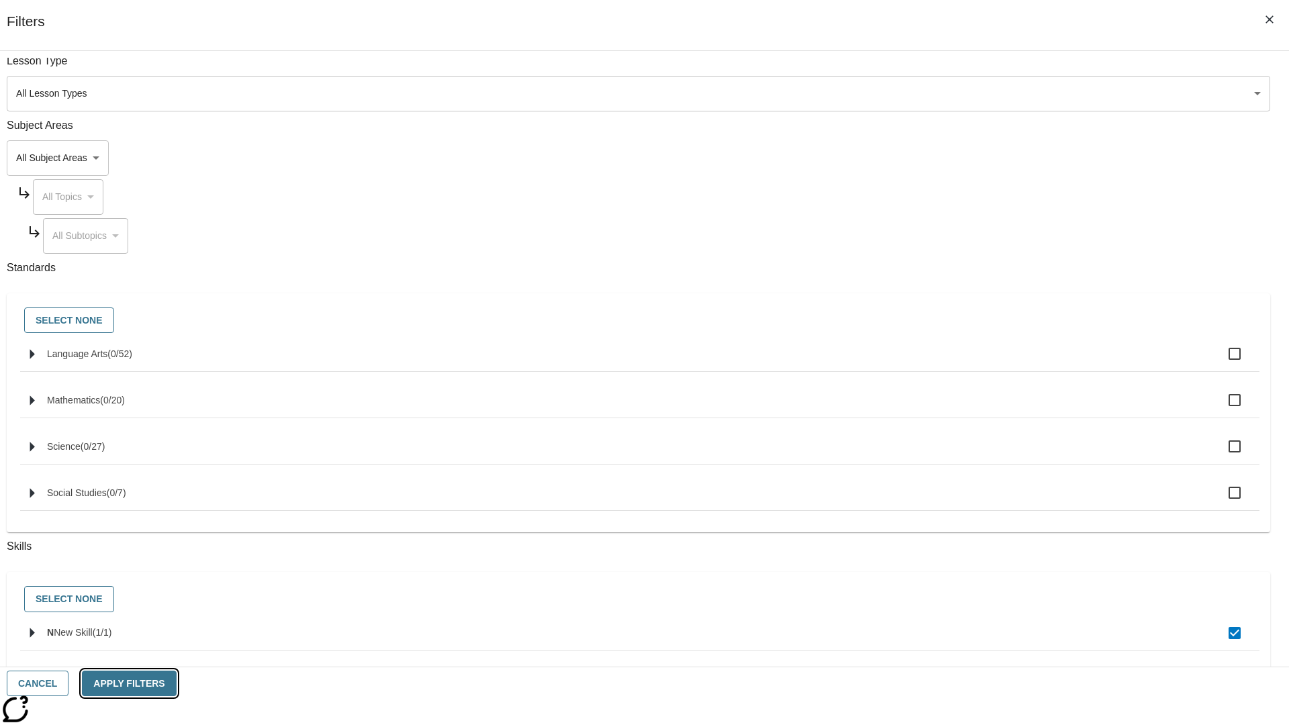
click at [176, 683] on button "Apply Filters" at bounding box center [129, 684] width 94 height 26
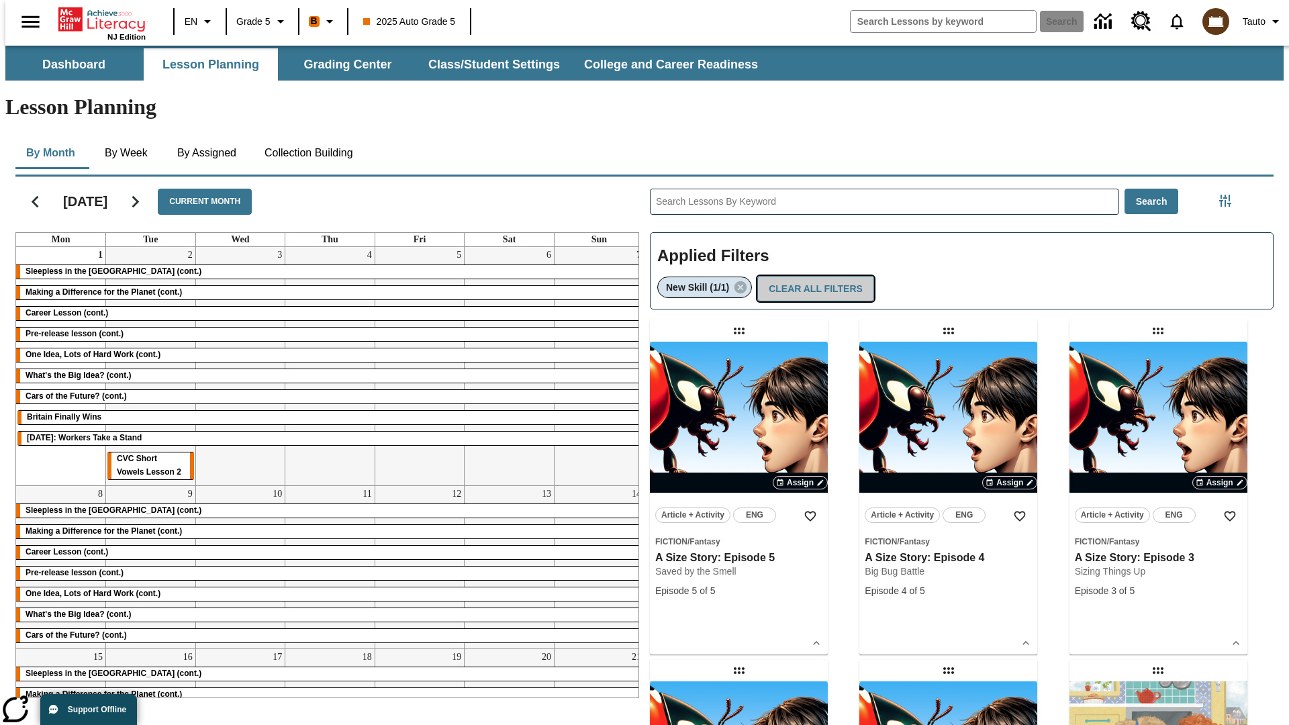
click at [812, 276] on button "Clear All Filters" at bounding box center [815, 289] width 117 height 26
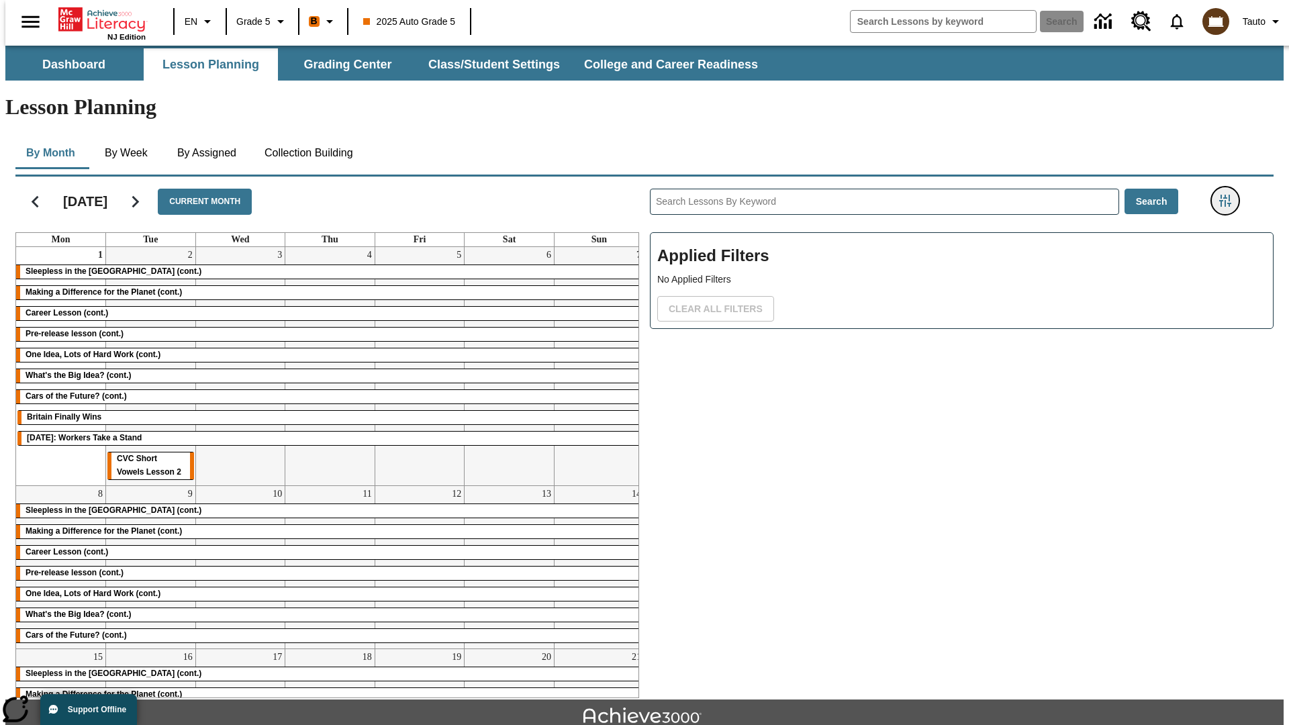
click at [1229, 195] on icon "Filters Side menu" at bounding box center [1225, 201] width 12 height 12
